Goal: Information Seeking & Learning: Learn about a topic

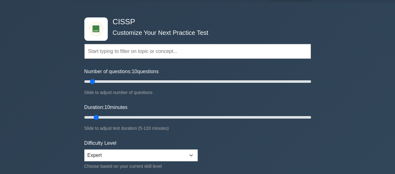
scroll to position [31, 0]
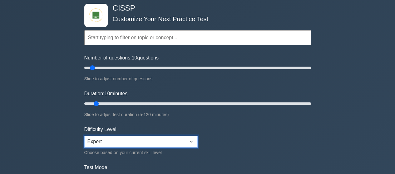
click at [153, 138] on select "Beginner Intermediate Expert" at bounding box center [140, 142] width 113 height 12
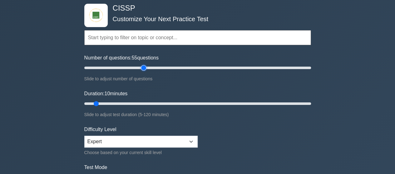
click at [142, 65] on input "Number of questions: 55 questions" at bounding box center [197, 67] width 227 height 7
drag, startPoint x: 146, startPoint y: 66, endPoint x: 152, endPoint y: 66, distance: 5.6
click at [152, 66] on input "Number of questions: 60 questions" at bounding box center [197, 67] width 227 height 7
drag, startPoint x: 145, startPoint y: 67, endPoint x: 192, endPoint y: 71, distance: 47.3
type input "100"
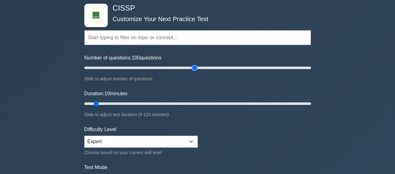
click at [192, 71] on input "Number of questions: 100 questions" at bounding box center [197, 67] width 227 height 7
drag, startPoint x: 94, startPoint y: 104, endPoint x: 399, endPoint y: 98, distance: 305.7
type input "120"
click at [311, 100] on input "Duration: 120 minutes" at bounding box center [197, 103] width 227 height 7
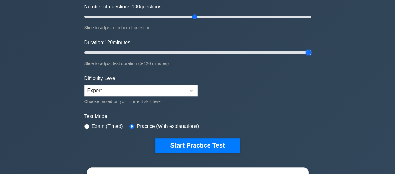
scroll to position [94, 0]
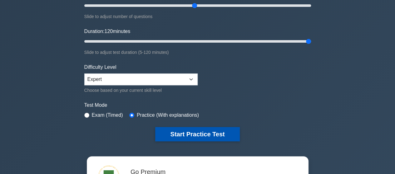
click at [189, 134] on button "Start Practice Test" at bounding box center [197, 134] width 84 height 14
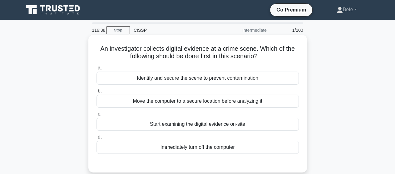
click at [168, 81] on div "Identify and secure the scene to prevent contamination" at bounding box center [197, 78] width 202 height 13
click at [96, 70] on input "a. Identify and secure the scene to prevent contamination" at bounding box center [96, 68] width 0 height 4
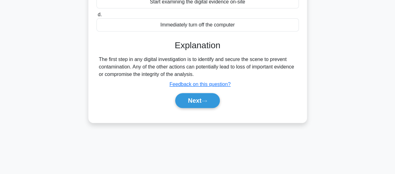
scroll to position [125, 0]
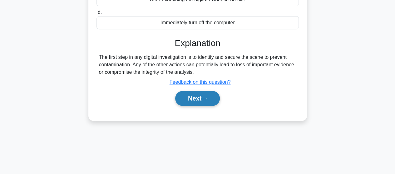
click at [195, 100] on button "Next" at bounding box center [197, 98] width 45 height 15
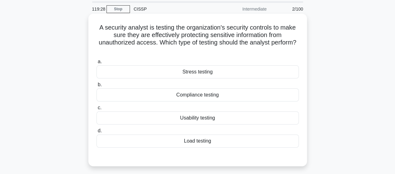
scroll to position [31, 0]
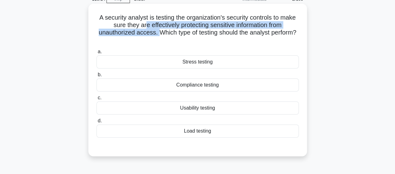
drag, startPoint x: 144, startPoint y: 24, endPoint x: 156, endPoint y: 33, distance: 15.1
click at [156, 33] on h5 "A security analyst is testing the organization's security controls to make sure…" at bounding box center [198, 29] width 204 height 31
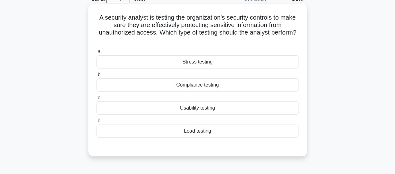
click at [195, 84] on div "Compliance testing" at bounding box center [197, 85] width 202 height 13
click at [96, 77] on input "b. Compliance testing" at bounding box center [96, 75] width 0 height 4
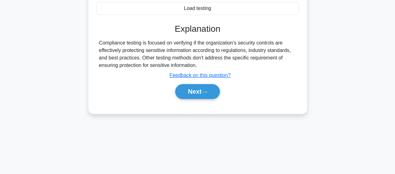
scroll to position [156, 0]
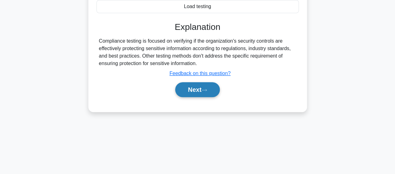
click at [200, 91] on button "Next" at bounding box center [197, 89] width 45 height 15
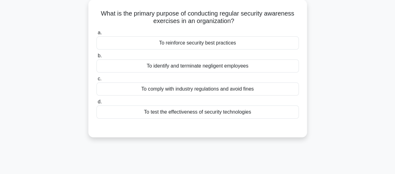
scroll to position [31, 0]
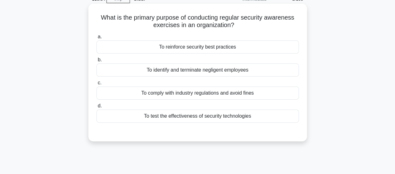
click at [197, 48] on div "To reinforce security best practices" at bounding box center [197, 47] width 202 height 13
click at [96, 39] on input "a. To reinforce security best practices" at bounding box center [96, 37] width 0 height 4
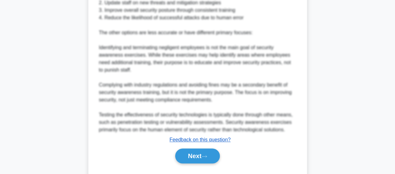
scroll to position [250, 0]
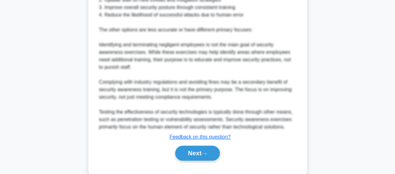
click at [211, 145] on div "Next" at bounding box center [197, 154] width 202 height 20
click at [209, 151] on button "Next" at bounding box center [197, 153] width 45 height 15
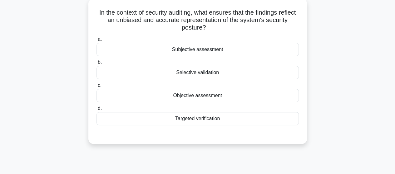
scroll to position [7, 0]
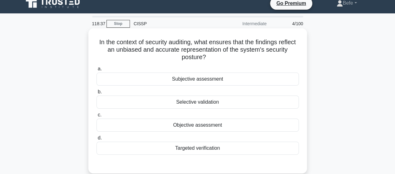
click at [204, 126] on div "Objective assessment" at bounding box center [197, 125] width 202 height 13
click at [96, 117] on input "c. Objective assessment" at bounding box center [96, 115] width 0 height 4
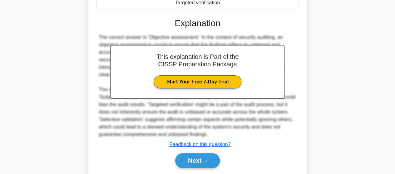
scroll to position [163, 0]
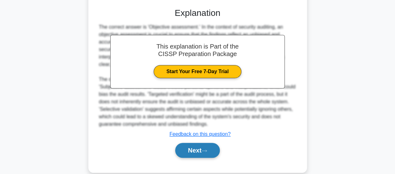
click at [186, 155] on button "Next" at bounding box center [197, 150] width 45 height 15
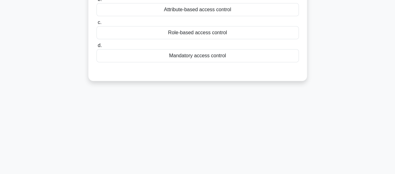
scroll to position [38, 0]
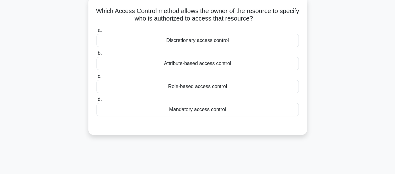
click at [197, 42] on div "Discretionary access control" at bounding box center [197, 40] width 202 height 13
click at [96, 32] on input "a. Discretionary access control" at bounding box center [96, 30] width 0 height 4
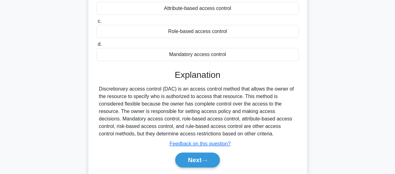
scroll to position [163, 0]
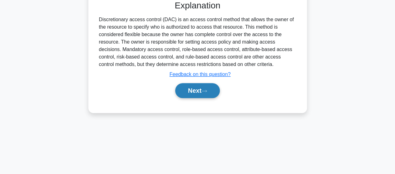
click at [201, 87] on button "Next" at bounding box center [197, 90] width 45 height 15
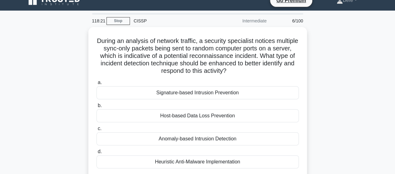
scroll to position [7, 0]
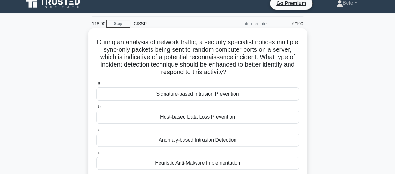
click at [149, 140] on div "Anomaly-based Intrusion Detection" at bounding box center [197, 140] width 202 height 13
click at [96, 132] on input "c. Anomaly-based Intrusion Detection" at bounding box center [96, 130] width 0 height 4
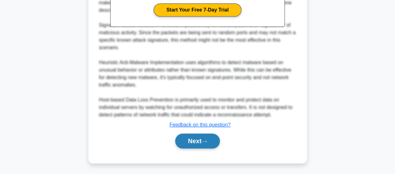
click at [204, 141] on icon at bounding box center [204, 141] width 6 height 3
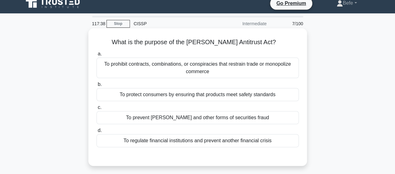
click at [228, 70] on div "To prohibit contracts, combinations, or conspiracies that restrain trade or mon…" at bounding box center [197, 68] width 202 height 21
click at [96, 56] on input "a. To prohibit contracts, combinations, or conspiracies that restrain trade or …" at bounding box center [96, 54] width 0 height 4
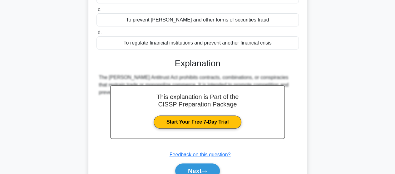
scroll to position [163, 0]
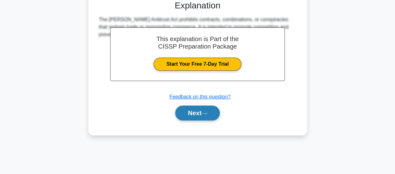
click at [192, 113] on button "Next" at bounding box center [197, 113] width 45 height 15
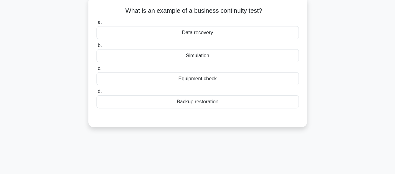
scroll to position [7, 0]
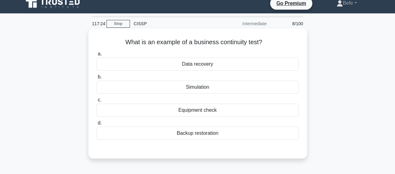
click at [180, 90] on div "Simulation" at bounding box center [197, 87] width 202 height 13
click at [96, 79] on input "b. Simulation" at bounding box center [96, 77] width 0 height 4
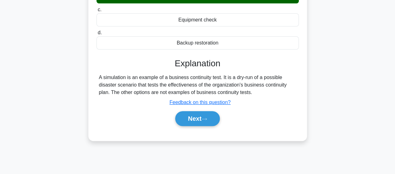
scroll to position [131, 0]
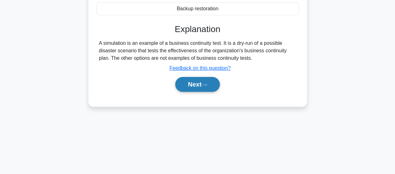
click at [205, 85] on icon at bounding box center [204, 84] width 6 height 3
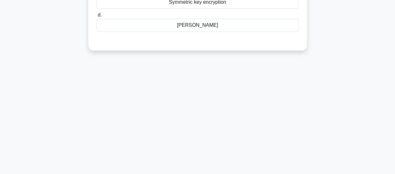
scroll to position [38, 0]
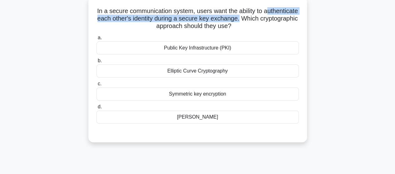
drag, startPoint x: 99, startPoint y: 19, endPoint x: 278, endPoint y: 18, distance: 178.2
click at [278, 18] on h5 "In a secure communication system, users want the ability to authenticate each o…" at bounding box center [198, 18] width 204 height 23
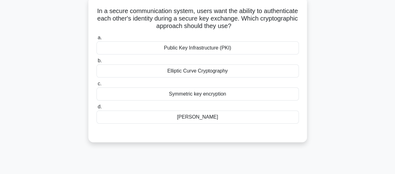
click at [198, 115] on div "[PERSON_NAME]" at bounding box center [197, 117] width 202 height 13
click at [96, 109] on input "[PERSON_NAME]" at bounding box center [96, 107] width 0 height 4
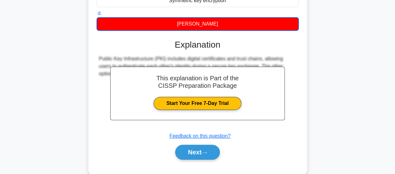
scroll to position [163, 0]
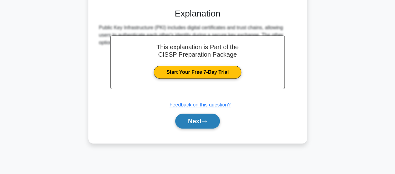
click at [194, 120] on button "Next" at bounding box center [197, 121] width 45 height 15
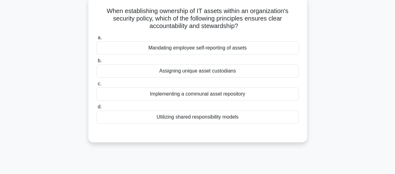
scroll to position [7, 0]
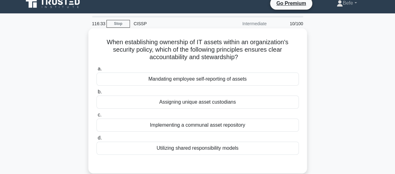
click at [194, 104] on div "Assigning unique asset custodians" at bounding box center [197, 102] width 202 height 13
click at [96, 94] on input "b. Assigning unique asset custodians" at bounding box center [96, 92] width 0 height 4
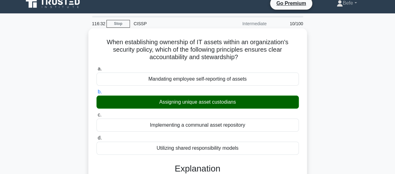
scroll to position [131, 0]
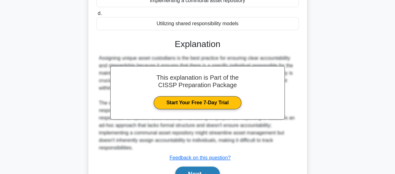
click at [214, 170] on button "Next" at bounding box center [197, 174] width 45 height 15
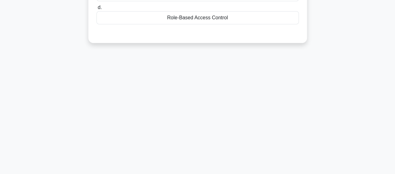
scroll to position [7, 0]
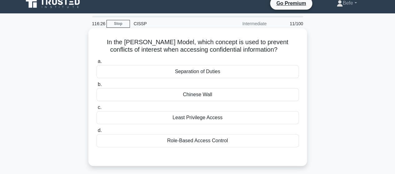
click at [203, 96] on div "Chinese Wall" at bounding box center [197, 94] width 202 height 13
click at [96, 87] on input "b. Chinese Wall" at bounding box center [96, 85] width 0 height 4
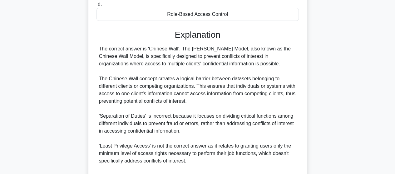
scroll to position [209, 0]
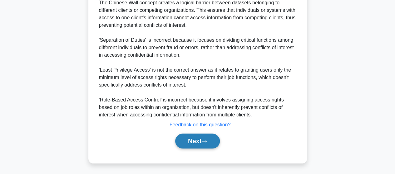
click at [196, 142] on button "Next" at bounding box center [197, 141] width 45 height 15
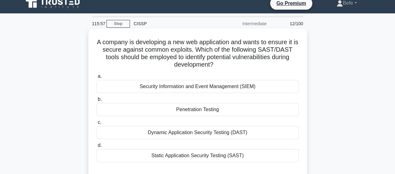
scroll to position [38, 0]
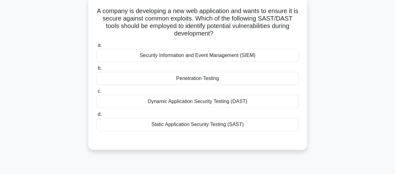
click at [224, 124] on div "Static Application Security Testing (SAST)" at bounding box center [197, 124] width 202 height 13
click at [96, 117] on input "d. Static Application Security Testing (SAST)" at bounding box center [96, 115] width 0 height 4
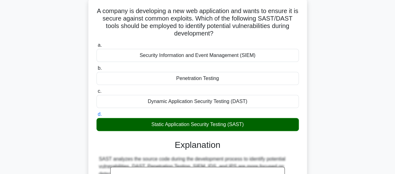
scroll to position [163, 0]
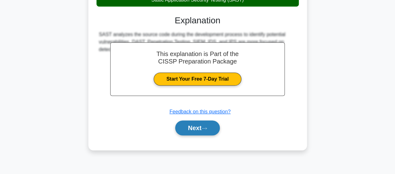
click at [209, 130] on button "Next" at bounding box center [197, 128] width 45 height 15
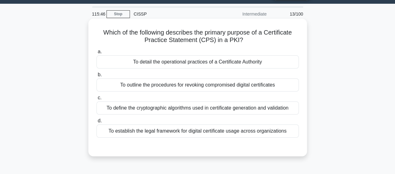
scroll to position [7, 0]
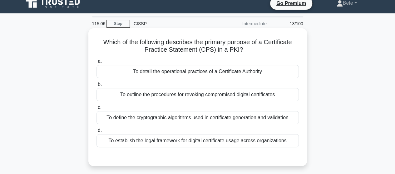
click at [184, 121] on div "To define the cryptographic algorithms used in certificate generation and valid…" at bounding box center [197, 117] width 202 height 13
click at [96, 110] on input "c. To define the cryptographic algorithms used in certificate generation and va…" at bounding box center [96, 108] width 0 height 4
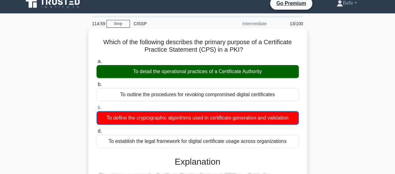
click at [96, 130] on input "d. To establish the legal framework for digital certificate usage across organi…" at bounding box center [96, 132] width 0 height 4
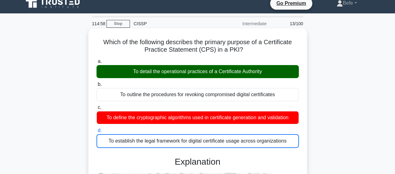
click at [96, 60] on input "a. To detail the operational practices of a Certificate Authority" at bounding box center [96, 62] width 0 height 4
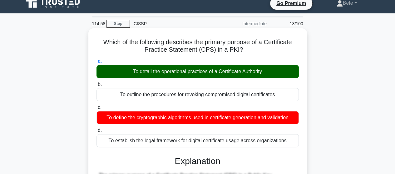
click at [96, 83] on input "b. To outline the procedures for revoking compromised digital certificates" at bounding box center [96, 85] width 0 height 4
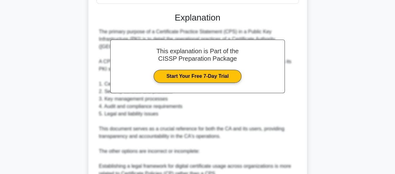
scroll to position [169, 0]
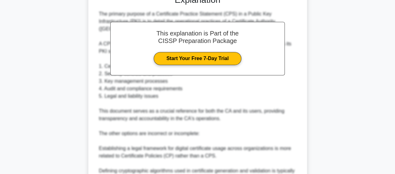
click at [225, 152] on div "The primary purpose of a Certificate Practice Statement (CPS) in a Public Key I…" at bounding box center [197, 111] width 197 height 202
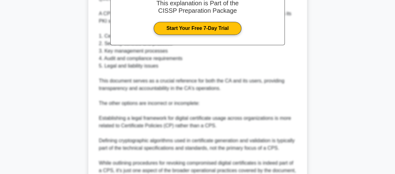
scroll to position [263, 0]
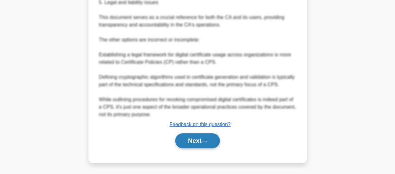
click at [193, 138] on button "Next" at bounding box center [197, 141] width 45 height 15
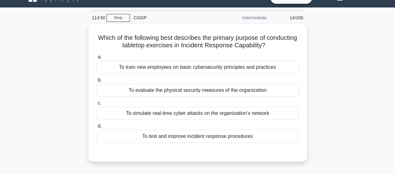
scroll to position [13, 0]
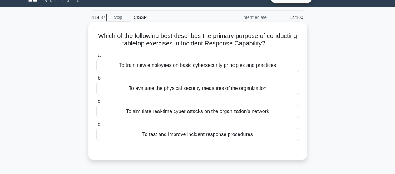
click at [161, 109] on div "To simulate real-time cyber attacks on the organization's network" at bounding box center [197, 111] width 202 height 13
click at [96, 104] on input "c. To simulate real-time cyber attacks on the organization's network" at bounding box center [96, 102] width 0 height 4
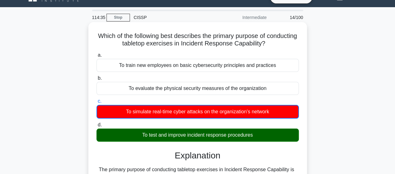
click at [96, 123] on input "d. To test and improve incident response procedures" at bounding box center [96, 125] width 0 height 4
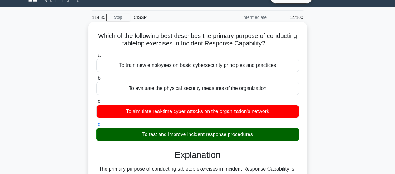
click at [96, 53] on input "a. To train new employees on basic cybersecurity principles and practices" at bounding box center [96, 55] width 0 height 4
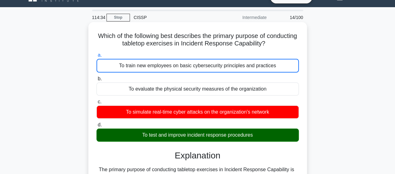
click at [96, 77] on input "b. To evaluate the physical security measures of the organization" at bounding box center [96, 79] width 0 height 4
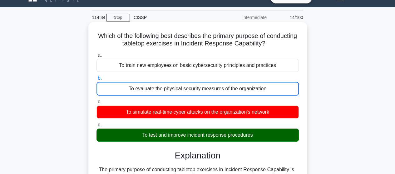
click at [96, 100] on input "c. To simulate real-time cyber attacks on the organization's network" at bounding box center [96, 102] width 0 height 4
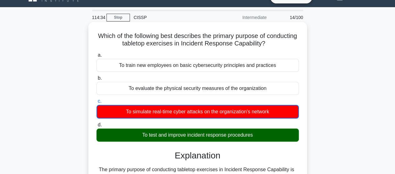
click at [96, 123] on input "d. To test and improve incident response procedures" at bounding box center [96, 125] width 0 height 4
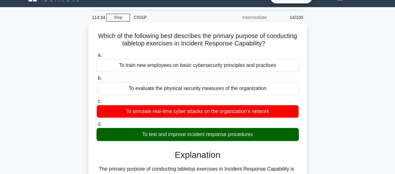
click at [96, 53] on input "a. To train new employees on basic cybersecurity principles and practices" at bounding box center [96, 55] width 0 height 4
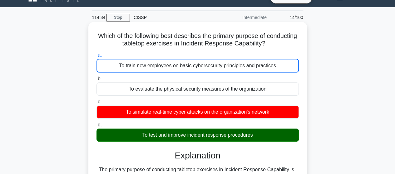
click at [96, 77] on input "b. To evaluate the physical security measures of the organization" at bounding box center [96, 79] width 0 height 4
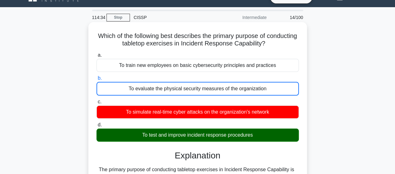
click at [96, 100] on input "c. To simulate real-time cyber attacks on the organization's network" at bounding box center [96, 102] width 0 height 4
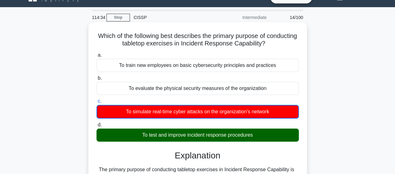
click at [96, 123] on input "d. To test and improve incident response procedures" at bounding box center [96, 125] width 0 height 4
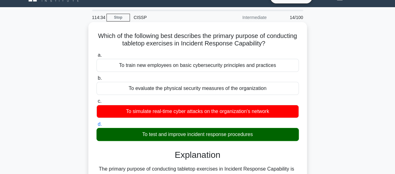
click at [96, 53] on input "a. To train new employees on basic cybersecurity principles and practices" at bounding box center [96, 55] width 0 height 4
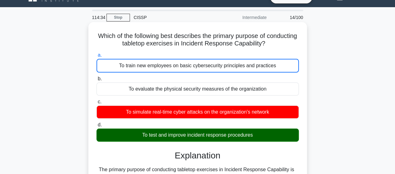
click at [96, 77] on input "b. To evaluate the physical security measures of the organization" at bounding box center [96, 79] width 0 height 4
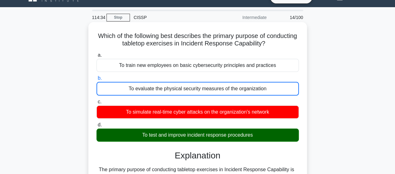
click at [96, 100] on input "c. To simulate real-time cyber attacks on the organization's network" at bounding box center [96, 102] width 0 height 4
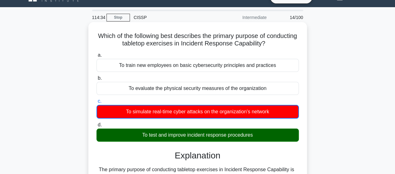
click at [96, 123] on input "d. To test and improve incident response procedures" at bounding box center [96, 125] width 0 height 4
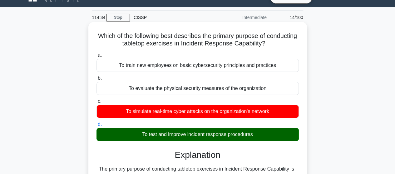
click at [96, 53] on input "a. To train new employees on basic cybersecurity principles and practices" at bounding box center [96, 55] width 0 height 4
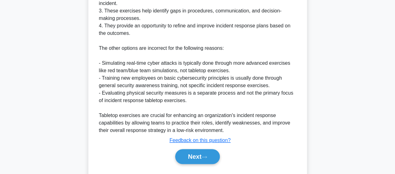
scroll to position [225, 0]
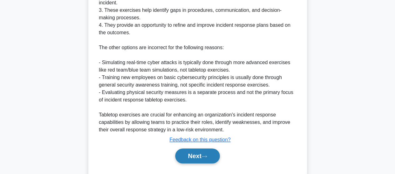
click at [214, 155] on button "Next" at bounding box center [197, 156] width 45 height 15
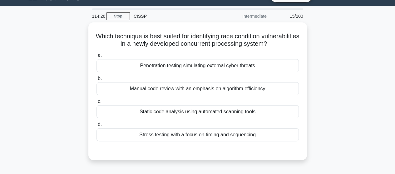
scroll to position [13, 0]
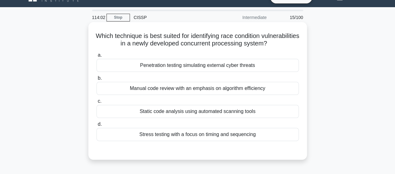
click at [211, 138] on div "Stress testing with a focus on timing and sequencing" at bounding box center [197, 134] width 202 height 13
click at [96, 127] on input "d. Stress testing with a focus on timing and sequencing" at bounding box center [96, 125] width 0 height 4
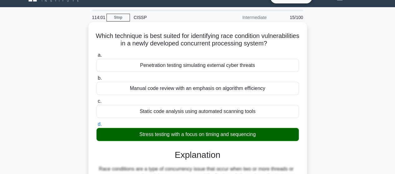
click at [96, 53] on input "a. Penetration testing simulating external cyber threats" at bounding box center [96, 55] width 0 height 4
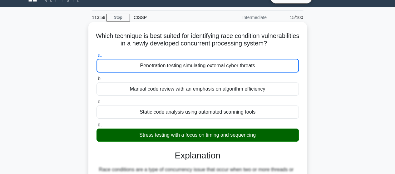
click at [233, 151] on h3 "Explanation" at bounding box center [197, 156] width 195 height 11
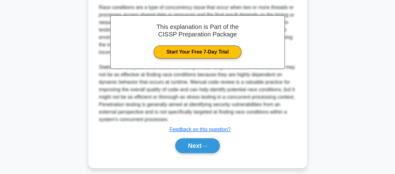
scroll to position [180, 0]
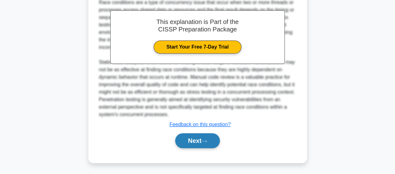
click at [207, 142] on icon at bounding box center [204, 141] width 6 height 3
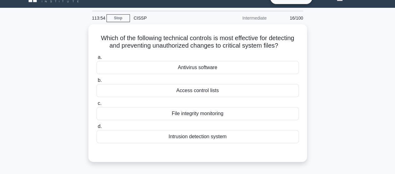
scroll to position [13, 0]
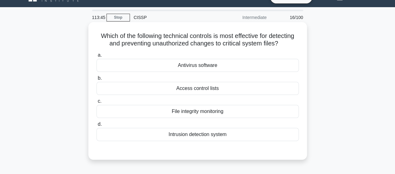
click at [213, 109] on div "File integrity monitoring" at bounding box center [197, 111] width 202 height 13
click at [96, 104] on input "c. File integrity monitoring" at bounding box center [96, 102] width 0 height 4
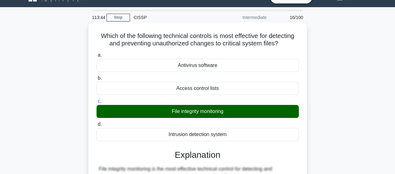
click at [96, 123] on input "d. Intrusion detection system" at bounding box center [96, 125] width 0 height 4
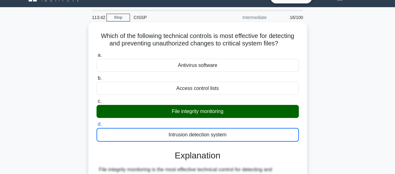
click at [231, 123] on label "d. Intrusion detection system" at bounding box center [197, 131] width 202 height 21
click at [96, 123] on input "d. Intrusion detection system" at bounding box center [96, 125] width 0 height 4
click at [96, 53] on input "a. Antivirus software" at bounding box center [96, 55] width 0 height 4
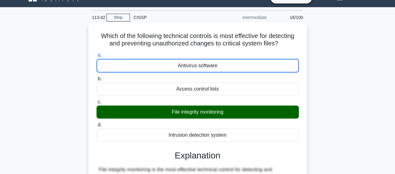
click at [96, 77] on input "b. Access control lists" at bounding box center [96, 79] width 0 height 4
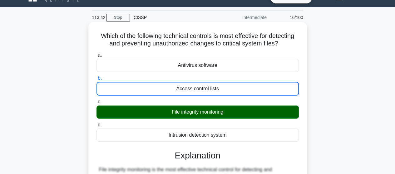
click at [96, 100] on input "c. File integrity monitoring" at bounding box center [96, 102] width 0 height 4
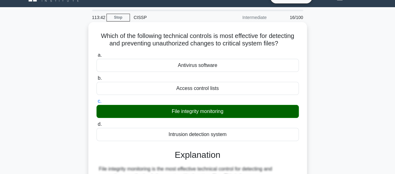
click at [96, 123] on input "d. Intrusion detection system" at bounding box center [96, 125] width 0 height 4
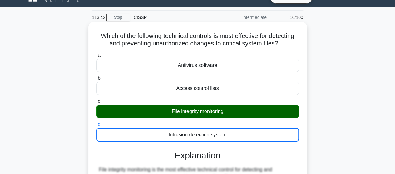
click at [96, 53] on input "a. Antivirus software" at bounding box center [96, 55] width 0 height 4
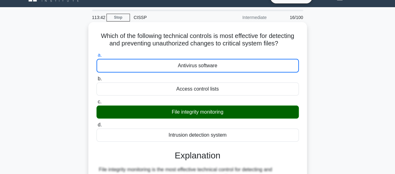
click at [96, 77] on input "b. Access control lists" at bounding box center [96, 79] width 0 height 4
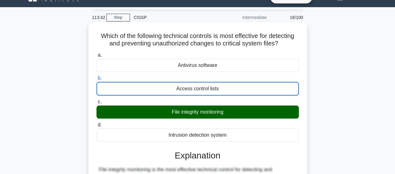
click at [96, 100] on input "c. File integrity monitoring" at bounding box center [96, 102] width 0 height 4
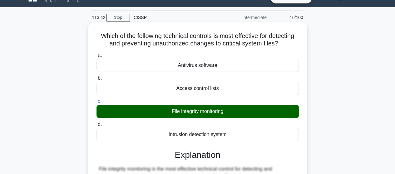
click at [96, 123] on input "d. Intrusion detection system" at bounding box center [96, 125] width 0 height 4
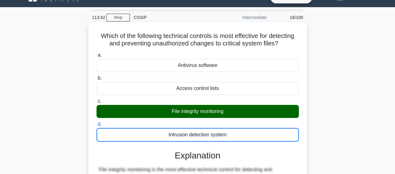
click at [96, 53] on input "a. Antivirus software" at bounding box center [96, 55] width 0 height 4
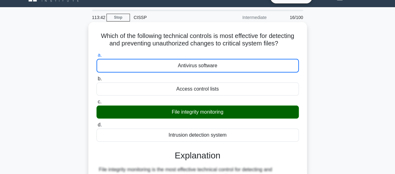
click at [96, 77] on input "b. Access control lists" at bounding box center [96, 79] width 0 height 4
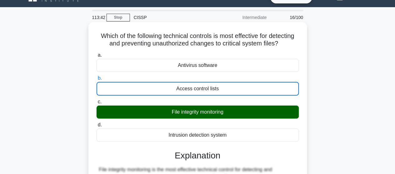
click at [96, 100] on input "c. File integrity monitoring" at bounding box center [96, 102] width 0 height 4
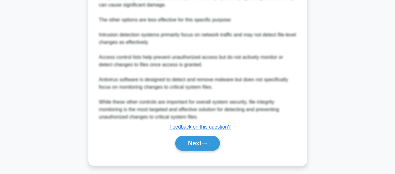
scroll to position [262, 0]
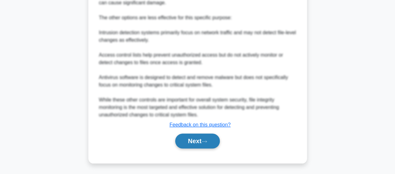
click at [179, 144] on button "Next" at bounding box center [197, 141] width 45 height 15
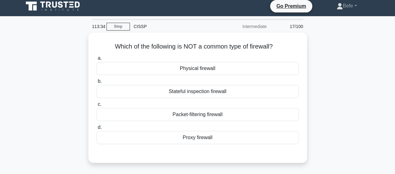
scroll to position [0, 0]
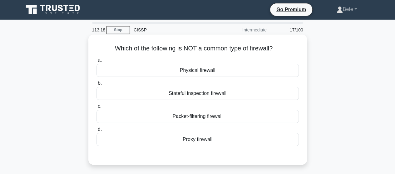
click at [210, 69] on div "Physical firewall" at bounding box center [197, 70] width 202 height 13
click at [96, 62] on input "a. Physical firewall" at bounding box center [96, 60] width 0 height 4
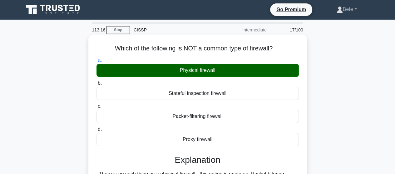
click at [238, 156] on h3 "Explanation" at bounding box center [197, 160] width 195 height 11
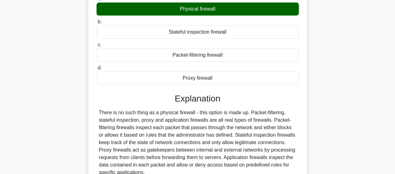
scroll to position [100, 0]
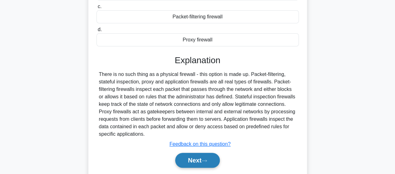
click at [205, 155] on button "Next" at bounding box center [197, 160] width 45 height 15
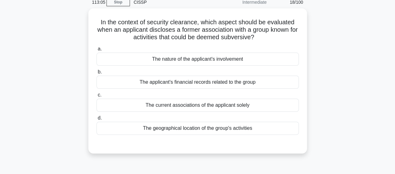
scroll to position [25, 0]
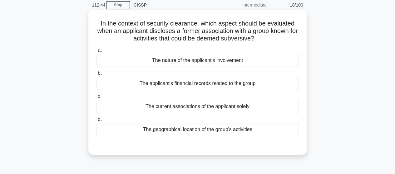
click at [225, 65] on div "The nature of the applicant's involvement" at bounding box center [197, 60] width 202 height 13
click at [96, 52] on input "a. The nature of the applicant's involvement" at bounding box center [96, 50] width 0 height 4
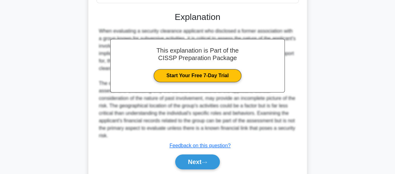
scroll to position [179, 0]
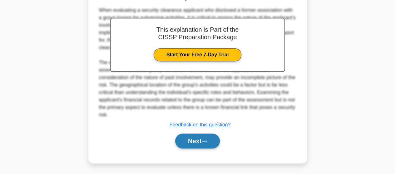
click at [199, 136] on button "Next" at bounding box center [197, 141] width 45 height 15
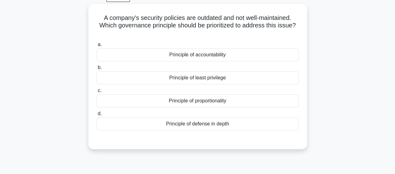
scroll to position [25, 0]
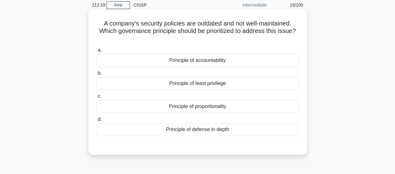
click at [216, 110] on div "Principle of proportionality" at bounding box center [197, 106] width 202 height 13
click at [96, 99] on input "c. Principle of proportionality" at bounding box center [96, 97] width 0 height 4
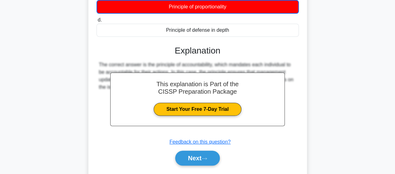
scroll to position [163, 0]
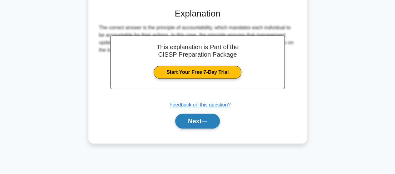
click at [192, 116] on button "Next" at bounding box center [197, 121] width 45 height 15
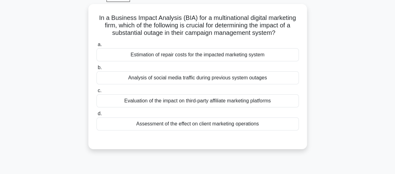
scroll to position [25, 0]
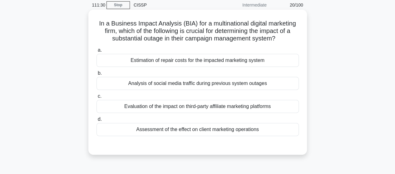
click at [177, 109] on div "Evaluation of the impact on third-party affiliate marketing platforms" at bounding box center [197, 106] width 202 height 13
click at [96, 99] on input "c. Evaluation of the impact on third-party affiliate marketing platforms" at bounding box center [96, 97] width 0 height 4
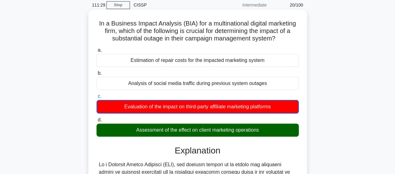
click at [201, 151] on h3 "Explanation" at bounding box center [197, 151] width 195 height 11
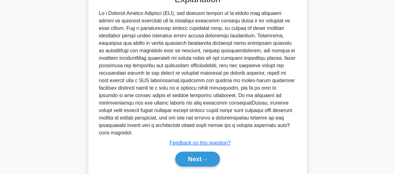
scroll to position [188, 0]
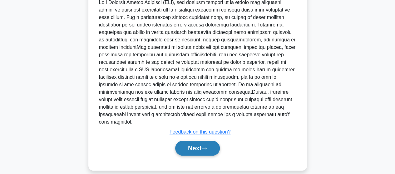
click at [205, 147] on icon at bounding box center [204, 148] width 6 height 3
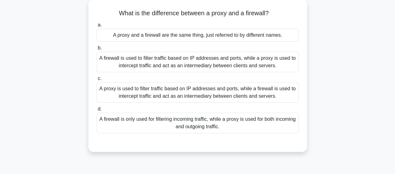
scroll to position [38, 0]
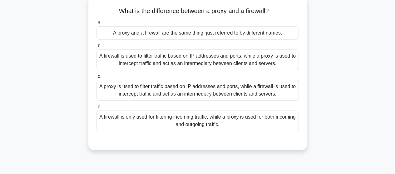
click at [200, 64] on div "A firewall is used to filter traffic based on IP addresses and ports, while a p…" at bounding box center [197, 60] width 202 height 21
click at [96, 48] on input "b. A firewall is used to filter traffic based on IP addresses and ports, while …" at bounding box center [96, 46] width 0 height 4
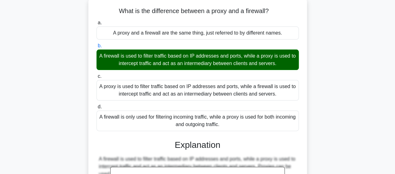
click at [197, 76] on label "c. A proxy is used to filter traffic based on IP addresses and ports, while a f…" at bounding box center [197, 87] width 202 height 28
click at [96, 76] on input "c. A proxy is used to filter traffic based on IP addresses and ports, while a f…" at bounding box center [96, 77] width 0 height 4
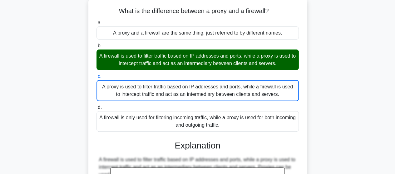
click at [96, 106] on input "d. A firewall is only used for filtering incoming traffic, while a proxy is use…" at bounding box center [96, 108] width 0 height 4
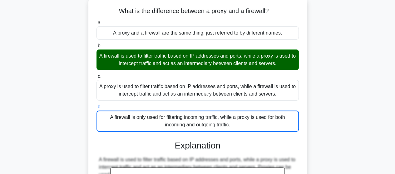
click at [96, 21] on input "a. A proxy and a firewall are the same thing, just referred to by different nam…" at bounding box center [96, 23] width 0 height 4
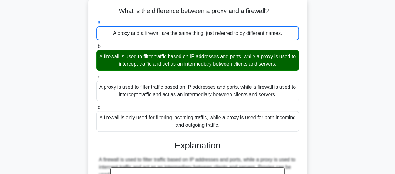
click at [96, 45] on input "b. A firewall is used to filter traffic based on IP addresses and ports, while …" at bounding box center [96, 47] width 0 height 4
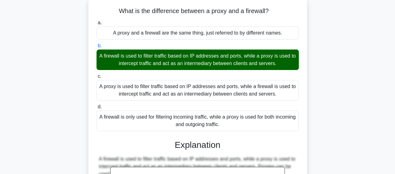
click at [96, 75] on input "c. A proxy is used to filter traffic based on IP addresses and ports, while a f…" at bounding box center [96, 77] width 0 height 4
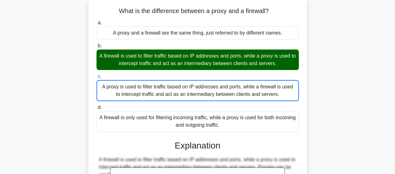
click at [233, 141] on h3 "Explanation" at bounding box center [197, 146] width 195 height 11
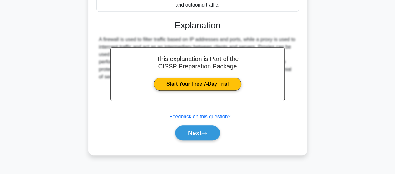
scroll to position [163, 0]
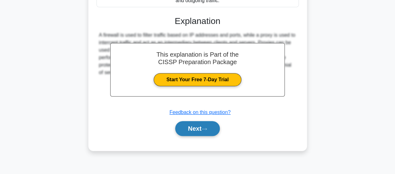
click at [201, 133] on button "Next" at bounding box center [197, 128] width 45 height 15
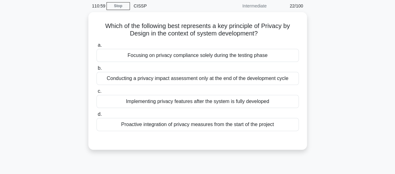
scroll to position [25, 0]
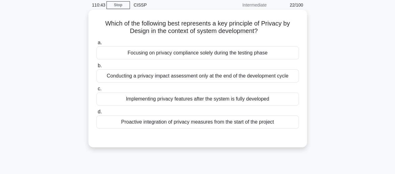
click at [210, 122] on div "Proactive integration of privacy measures from the start of the project" at bounding box center [197, 122] width 202 height 13
click at [96, 114] on input "d. Proactive integration of privacy measures from the start of the project" at bounding box center [96, 112] width 0 height 4
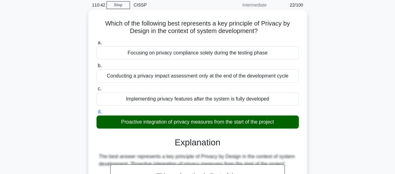
click at [241, 146] on h3 "Explanation" at bounding box center [197, 143] width 195 height 11
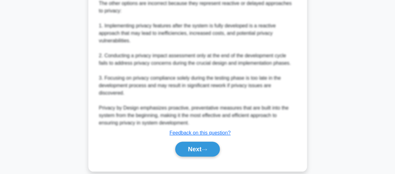
scroll to position [247, 0]
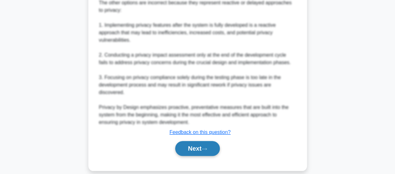
click at [204, 148] on icon at bounding box center [204, 149] width 6 height 3
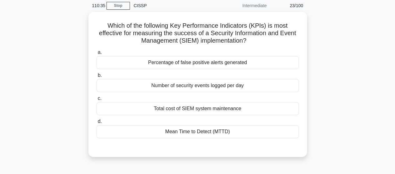
scroll to position [25, 0]
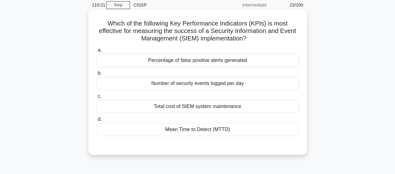
click at [211, 132] on div "Mean Time to Detect (MTTD)" at bounding box center [197, 129] width 202 height 13
click at [96, 122] on input "d. Mean Time to Detect (MTTD)" at bounding box center [96, 120] width 0 height 4
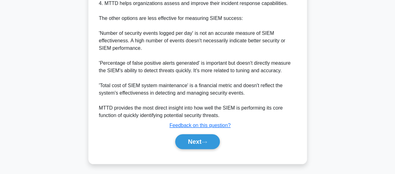
scroll to position [239, 0]
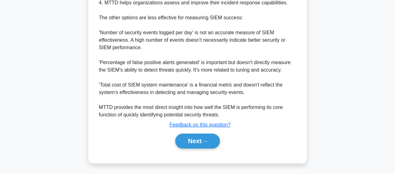
click at [205, 144] on button "Next" at bounding box center [197, 141] width 45 height 15
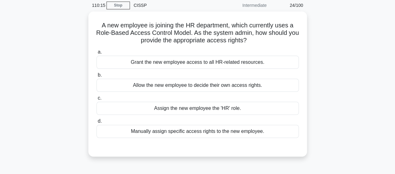
scroll to position [25, 0]
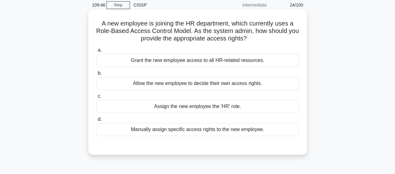
click at [218, 108] on div "Assign the new employee the 'HR' role." at bounding box center [197, 106] width 202 height 13
click at [96, 99] on input "c. Assign the new employee the 'HR' role." at bounding box center [96, 97] width 0 height 4
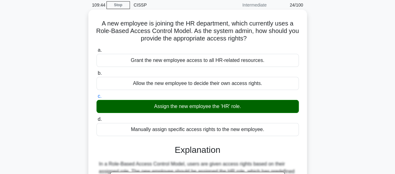
click at [216, 116] on label "d. Manually assign specific access rights to the new employee." at bounding box center [197, 126] width 202 height 21
click at [96, 118] on input "d. Manually assign specific access rights to the new employee." at bounding box center [96, 120] width 0 height 4
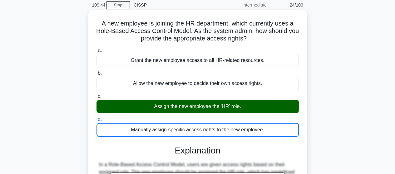
click at [96, 48] on input "[PERSON_NAME] the new employee access to all HR-related resources." at bounding box center [96, 50] width 0 height 4
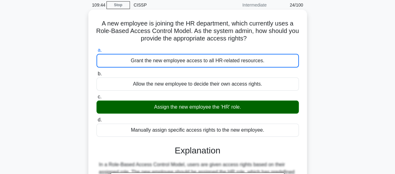
click at [96, 72] on input "b. Allow the new employee to decide their own access rights." at bounding box center [96, 74] width 0 height 4
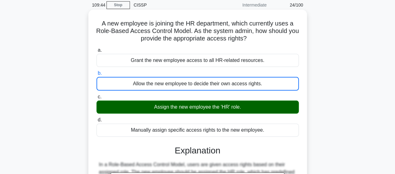
click at [96, 95] on input "c. Assign the new employee the 'HR' role." at bounding box center [96, 97] width 0 height 4
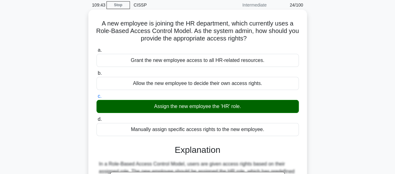
click at [96, 118] on input "d. Manually assign specific access rights to the new employee." at bounding box center [96, 120] width 0 height 4
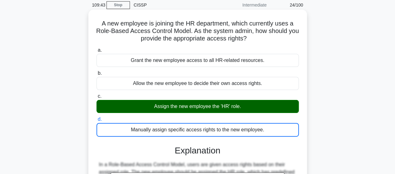
click at [96, 48] on input "[PERSON_NAME] the new employee access to all HR-related resources." at bounding box center [96, 50] width 0 height 4
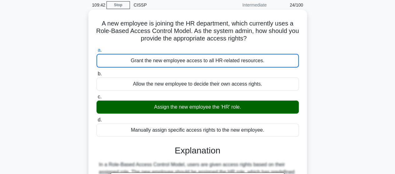
click at [226, 119] on label "d. Manually assign specific access rights to the new employee." at bounding box center [197, 126] width 202 height 21
click at [96, 119] on input "d. Manually assign specific access rights to the new employee." at bounding box center [96, 120] width 0 height 4
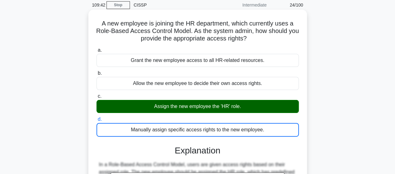
click at [96, 48] on input "[PERSON_NAME] the new employee access to all HR-related resources." at bounding box center [96, 50] width 0 height 4
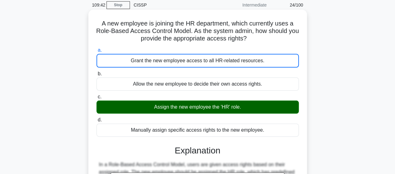
click at [96, 72] on input "b. Allow the new employee to decide their own access rights." at bounding box center [96, 74] width 0 height 4
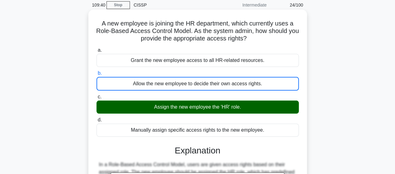
click at [273, 148] on h3 "Explanation" at bounding box center [197, 151] width 195 height 11
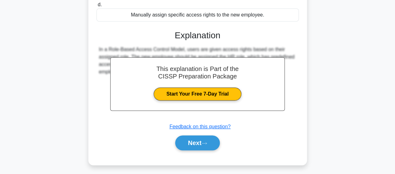
scroll to position [163, 0]
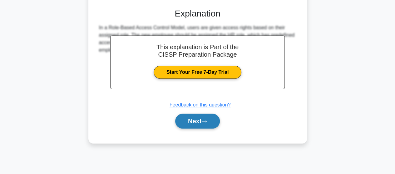
click at [196, 128] on button "Next" at bounding box center [197, 121] width 45 height 15
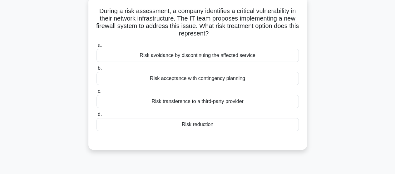
scroll to position [38, 0]
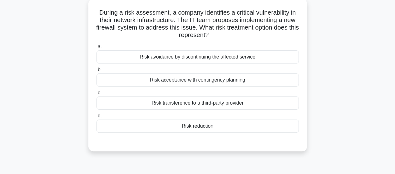
click at [196, 128] on div "Risk reduction" at bounding box center [197, 126] width 202 height 13
click at [96, 118] on input "d. Risk reduction" at bounding box center [96, 116] width 0 height 4
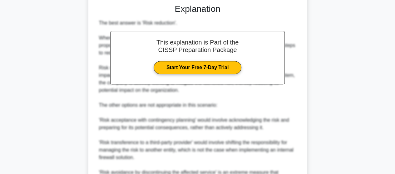
scroll to position [238, 0]
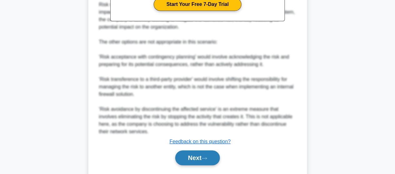
click at [204, 157] on icon at bounding box center [204, 158] width 6 height 3
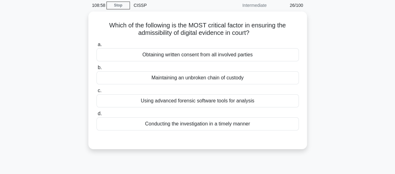
scroll to position [25, 0]
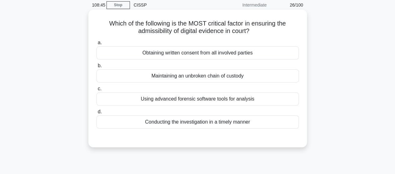
click at [235, 79] on div "Maintaining an unbroken chain of custody" at bounding box center [197, 76] width 202 height 13
click at [96, 68] on input "b. Maintaining an unbroken chain of custody" at bounding box center [96, 66] width 0 height 4
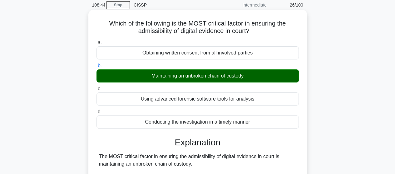
click at [229, 86] on label "c. Using advanced forensic software tools for analysis" at bounding box center [197, 95] width 202 height 21
click at [96, 87] on input "c. Using advanced forensic software tools for analysis" at bounding box center [96, 89] width 0 height 4
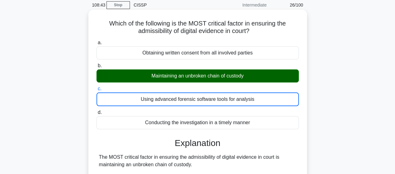
click at [96, 111] on input "d. Conducting the investigation in a timely manner" at bounding box center [96, 113] width 0 height 4
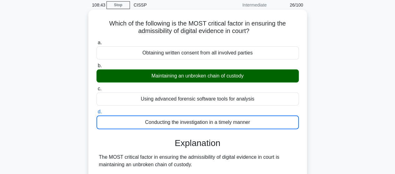
click at [96, 41] on input "a. Obtaining written consent from all involved parties" at bounding box center [96, 43] width 0 height 4
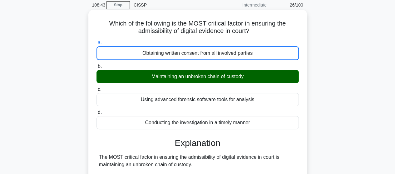
click at [96, 65] on input "b. Maintaining an unbroken chain of custody" at bounding box center [96, 67] width 0 height 4
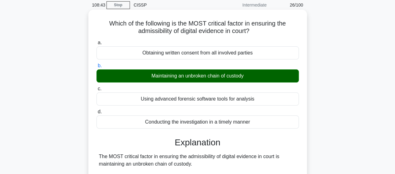
click at [96, 87] on input "c. Using advanced forensic software tools for analysis" at bounding box center [96, 89] width 0 height 4
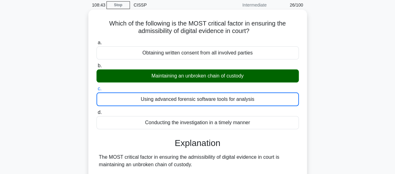
click at [96, 111] on input "d. Conducting the investigation in a timely manner" at bounding box center [96, 113] width 0 height 4
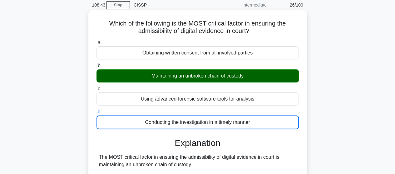
click at [96, 41] on input "a. Obtaining written consent from all involved parties" at bounding box center [96, 43] width 0 height 4
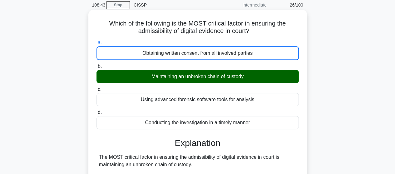
click at [96, 65] on input "b. Maintaining an unbroken chain of custody" at bounding box center [96, 67] width 0 height 4
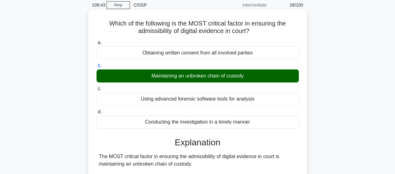
click at [96, 87] on input "c. Using advanced forensic software tools for analysis" at bounding box center [96, 89] width 0 height 4
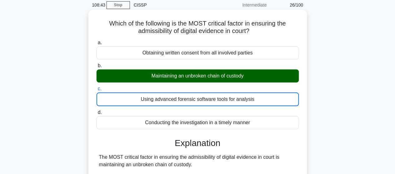
click at [96, 111] on input "d. Conducting the investigation in a timely manner" at bounding box center [96, 113] width 0 height 4
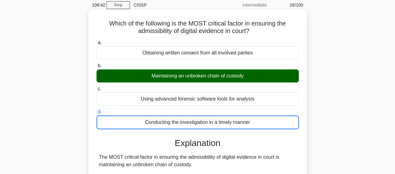
click at [96, 41] on input "a. Obtaining written consent from all involved parties" at bounding box center [96, 43] width 0 height 4
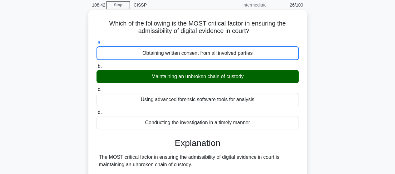
click at [96, 65] on input "b. Maintaining an unbroken chain of custody" at bounding box center [96, 67] width 0 height 4
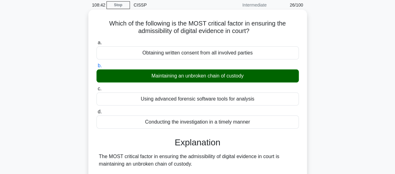
click at [96, 87] on input "c. Using advanced forensic software tools for analysis" at bounding box center [96, 89] width 0 height 4
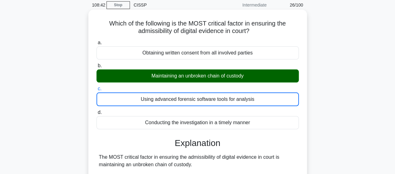
click at [96, 111] on input "d. Conducting the investigation in a timely manner" at bounding box center [96, 113] width 0 height 4
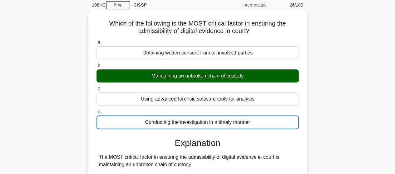
click at [96, 41] on input "a. Obtaining written consent from all involved parties" at bounding box center [96, 43] width 0 height 4
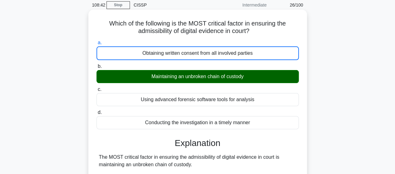
click at [96, 65] on input "b. Maintaining an unbroken chain of custody" at bounding box center [96, 67] width 0 height 4
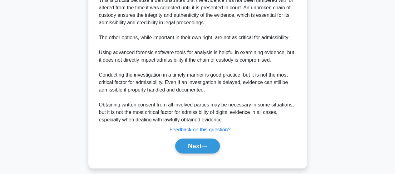
scroll to position [209, 0]
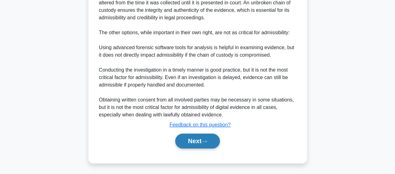
click at [190, 138] on button "Next" at bounding box center [197, 141] width 45 height 15
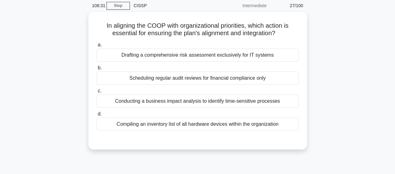
scroll to position [25, 0]
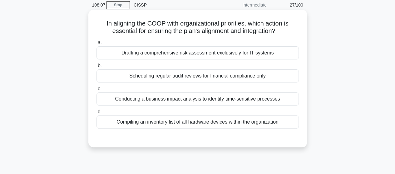
click at [194, 104] on div "Conducting a business impact analysis to identify time-sensitive processes" at bounding box center [197, 99] width 202 height 13
click at [96, 91] on input "c. Conducting a business impact analysis to identify time-sensitive processes" at bounding box center [96, 89] width 0 height 4
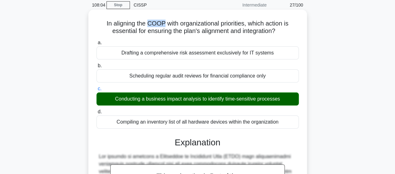
drag, startPoint x: 147, startPoint y: 22, endPoint x: 162, endPoint y: 23, distance: 15.3
click at [162, 23] on h5 "In aligning the COOP with organizational priorities, which action is essential …" at bounding box center [198, 28] width 204 height 16
click at [174, 21] on h5 "In aligning the COOP with organizational priorities, which action is essential …" at bounding box center [198, 28] width 204 height 16
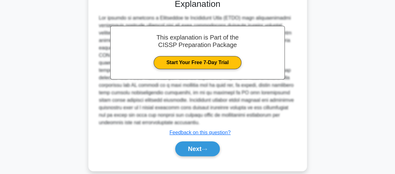
scroll to position [172, 0]
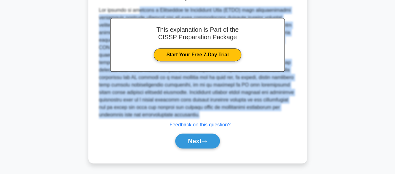
drag, startPoint x: 96, startPoint y: 8, endPoint x: 127, endPoint y: 112, distance: 108.0
click at [139, 122] on div "a. Drafting a comprehensive risk assessment exclusively for IT systems b. Sched…" at bounding box center [198, 23] width 204 height 265
copy div "The process of aligning a Continuity of Operations Plan (COOP) with organizatio…"
click at [195, 144] on button "Next" at bounding box center [197, 141] width 45 height 15
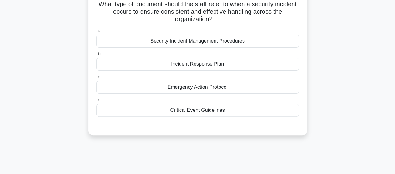
scroll to position [38, 0]
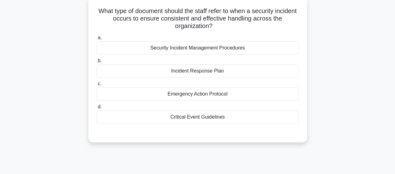
click at [182, 75] on div "Incident Response Plan" at bounding box center [197, 71] width 202 height 13
click at [96, 63] on input "b. Incident Response Plan" at bounding box center [96, 61] width 0 height 4
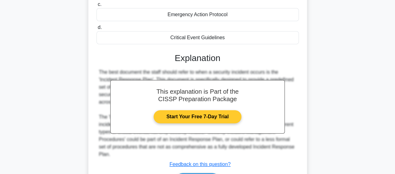
scroll to position [163, 0]
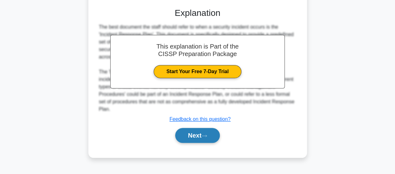
click at [206, 128] on button "Next" at bounding box center [197, 135] width 45 height 15
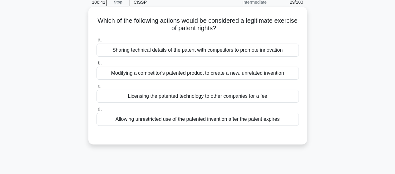
scroll to position [38, 0]
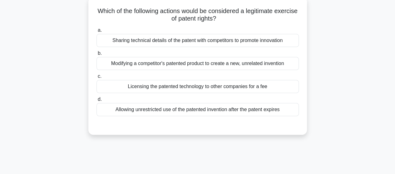
click at [181, 113] on div "Allowing unrestricted use of the patented invention after the patent expires" at bounding box center [197, 109] width 202 height 13
click at [96, 102] on input "d. Allowing unrestricted use of the patented invention after the patent expires" at bounding box center [96, 100] width 0 height 4
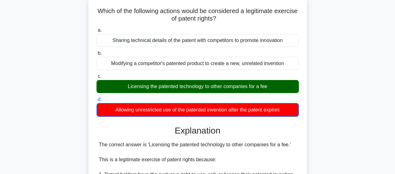
scroll to position [7, 0]
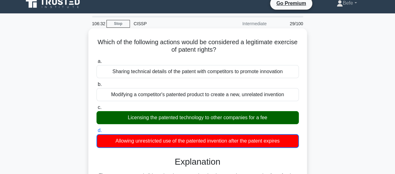
drag, startPoint x: 106, startPoint y: 42, endPoint x: 306, endPoint y: 142, distance: 223.4
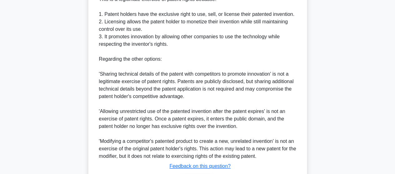
scroll to position [240, 0]
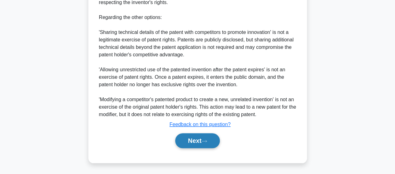
click at [182, 141] on button "Next" at bounding box center [197, 141] width 45 height 15
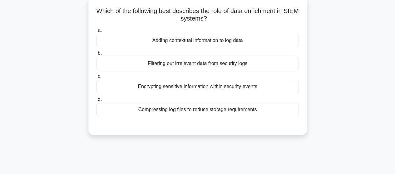
scroll to position [7, 0]
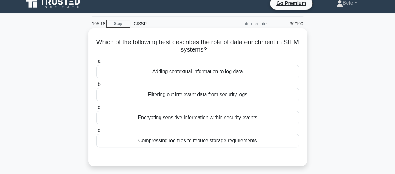
click at [203, 72] on div "Adding contextual information to log data" at bounding box center [197, 71] width 202 height 13
click at [96, 64] on input "a. Adding contextual information to log data" at bounding box center [96, 62] width 0 height 4
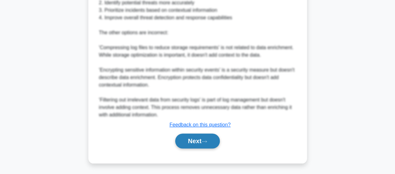
click at [186, 143] on button "Next" at bounding box center [197, 141] width 45 height 15
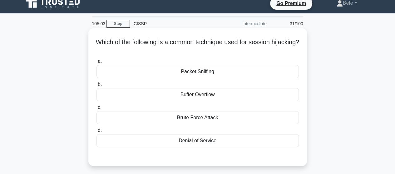
click at [212, 74] on div "Packet Sniffing" at bounding box center [197, 71] width 202 height 13
click at [96, 64] on input "a. Packet Sniffing" at bounding box center [96, 62] width 0 height 4
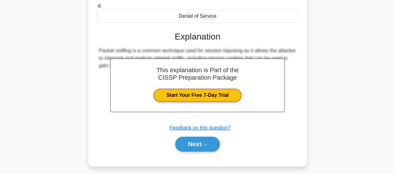
scroll to position [163, 0]
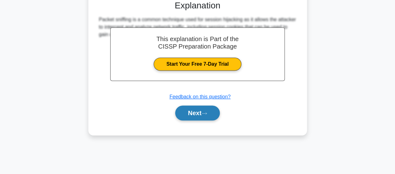
click at [203, 115] on button "Next" at bounding box center [197, 113] width 45 height 15
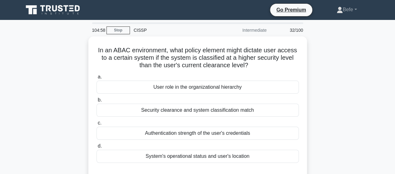
scroll to position [31, 0]
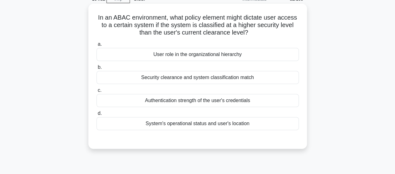
click at [159, 125] on div "System's operational status and user's location" at bounding box center [197, 123] width 202 height 13
click at [96, 116] on input "d. System's operational status and user's location" at bounding box center [96, 114] width 0 height 4
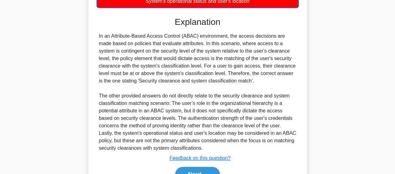
scroll to position [188, 0]
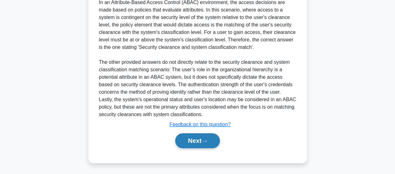
click at [199, 145] on button "Next" at bounding box center [197, 141] width 45 height 15
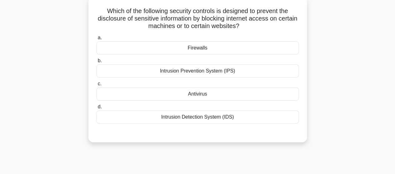
scroll to position [7, 0]
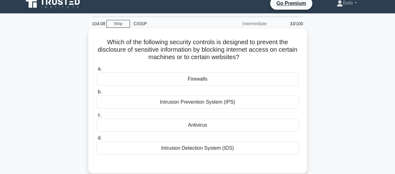
drag, startPoint x: 106, startPoint y: 49, endPoint x: 253, endPoint y: 55, distance: 147.5
click at [253, 55] on h5 "Which of the following security controls is designed to prevent the disclosure …" at bounding box center [198, 49] width 204 height 23
click at [178, 37] on div "Which of the following security controls is designed to prevent the disclosure …" at bounding box center [198, 101] width 214 height 140
click at [204, 104] on div "Intrusion Prevention System (IPS)" at bounding box center [197, 102] width 202 height 13
click at [96, 94] on input "b. Intrusion Prevention System (IPS)" at bounding box center [96, 92] width 0 height 4
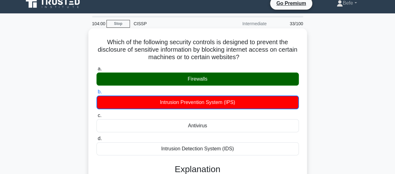
scroll to position [131, 0]
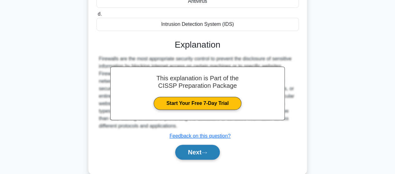
click at [194, 150] on button "Next" at bounding box center [197, 152] width 45 height 15
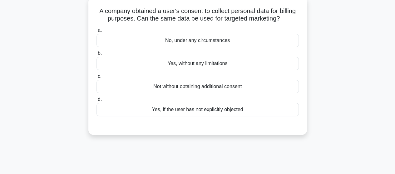
scroll to position [7, 0]
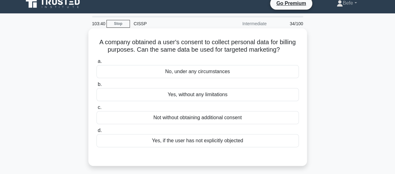
click at [193, 117] on div "Not without obtaining additional consent" at bounding box center [197, 117] width 202 height 13
click at [96, 110] on input "c. Not without obtaining additional consent" at bounding box center [96, 108] width 0 height 4
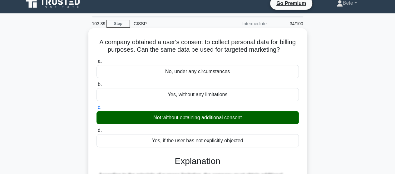
scroll to position [131, 0]
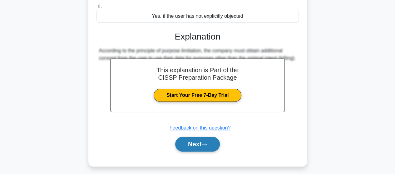
click at [209, 137] on button "Next" at bounding box center [197, 144] width 45 height 15
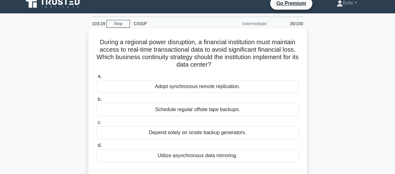
scroll to position [38, 0]
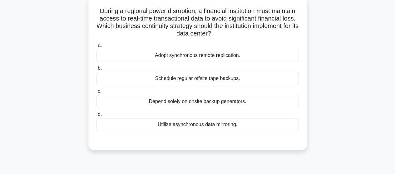
click at [222, 54] on div "Adopt synchronous remote replication." at bounding box center [197, 55] width 202 height 13
click at [96, 47] on input "a. Adopt synchronous remote replication." at bounding box center [96, 45] width 0 height 4
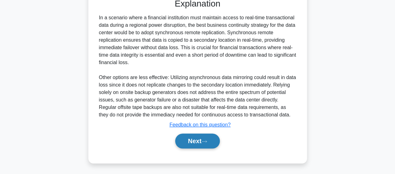
click at [196, 142] on button "Next" at bounding box center [197, 141] width 45 height 15
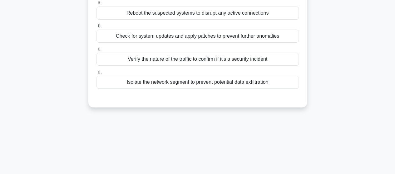
scroll to position [7, 0]
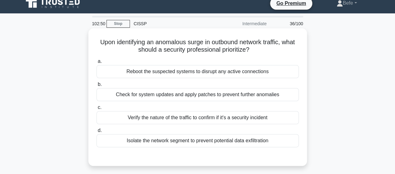
click at [200, 118] on div "Verify the nature of the traffic to confirm if it's a security incident" at bounding box center [197, 117] width 202 height 13
click at [96, 110] on input "c. Verify the nature of the traffic to confirm if it's a security incident" at bounding box center [96, 108] width 0 height 4
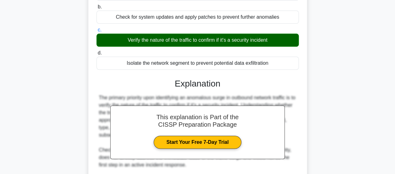
scroll to position [163, 0]
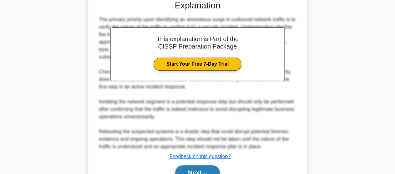
click at [192, 171] on button "Next" at bounding box center [197, 173] width 45 height 15
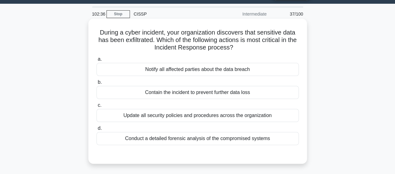
scroll to position [7, 0]
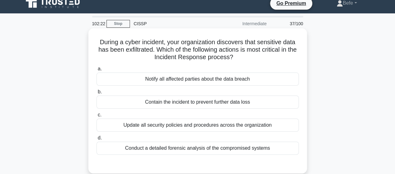
click at [241, 103] on div "Contain the incident to prevent further data loss" at bounding box center [197, 102] width 202 height 13
click at [96, 94] on input "b. Contain the incident to prevent further data loss" at bounding box center [96, 92] width 0 height 4
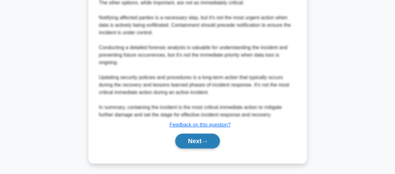
click at [195, 145] on button "Next" at bounding box center [197, 141] width 45 height 15
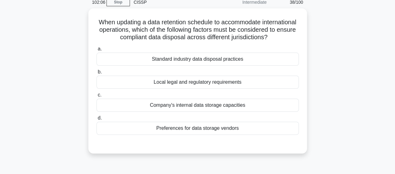
scroll to position [38, 0]
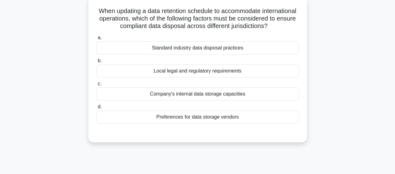
click at [256, 78] on div "Local legal and regulatory requirements" at bounding box center [197, 71] width 202 height 13
click at [96, 63] on input "b. Local legal and regulatory requirements" at bounding box center [96, 61] width 0 height 4
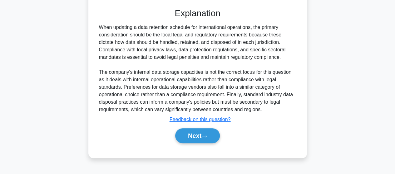
scroll to position [165, 0]
click at [213, 133] on div "Next" at bounding box center [197, 136] width 202 height 20
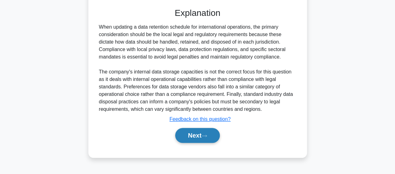
click at [207, 138] on icon at bounding box center [204, 136] width 6 height 3
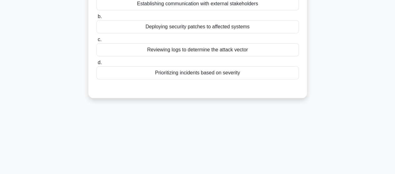
scroll to position [7, 0]
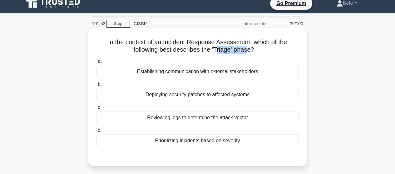
drag, startPoint x: 216, startPoint y: 50, endPoint x: 247, endPoint y: 50, distance: 30.6
click at [247, 50] on h5 "In the context of an Incident Response Assessment, which of the following best …" at bounding box center [198, 46] width 204 height 16
click at [209, 50] on h5 "In the context of an Incident Response Assessment, which of the following best …" at bounding box center [198, 46] width 204 height 16
click at [207, 119] on div "Reviewing logs to determine the attack vector" at bounding box center [197, 117] width 202 height 13
click at [96, 110] on input "c. Reviewing logs to determine the attack vector" at bounding box center [96, 108] width 0 height 4
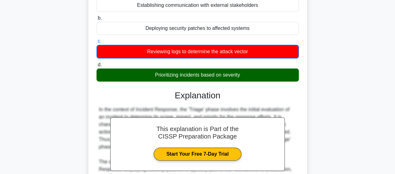
scroll to position [32, 0]
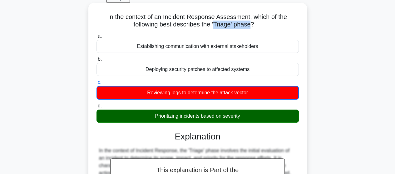
drag, startPoint x: 215, startPoint y: 23, endPoint x: 251, endPoint y: 24, distance: 35.9
click at [251, 24] on h5 "In the context of an Incident Response Assessment, which of the following best …" at bounding box center [198, 21] width 204 height 16
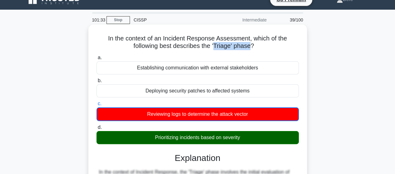
scroll to position [1, 0]
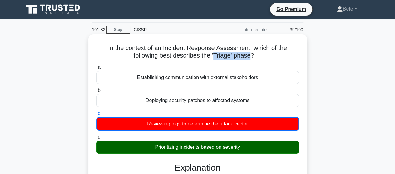
drag, startPoint x: 243, startPoint y: 24, endPoint x: 228, endPoint y: 56, distance: 34.9
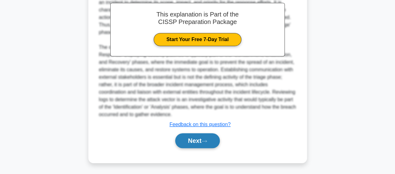
click at [195, 139] on button "Next" at bounding box center [197, 141] width 45 height 15
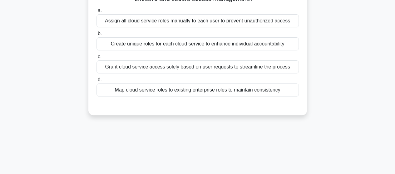
scroll to position [38, 0]
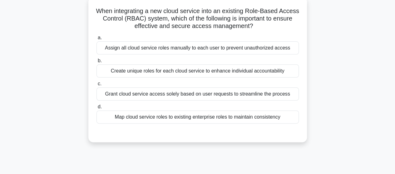
click at [184, 73] on div "Create unique roles for each cloud service to enhance individual accountability" at bounding box center [197, 71] width 202 height 13
click at [96, 63] on input "b. Create unique roles for each cloud service to enhance individual accountabil…" at bounding box center [96, 61] width 0 height 4
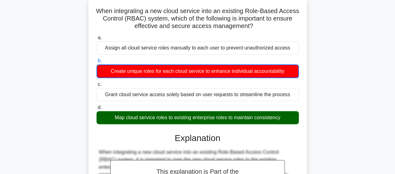
scroll to position [180, 0]
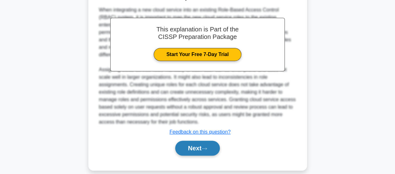
click at [193, 143] on button "Next" at bounding box center [197, 148] width 45 height 15
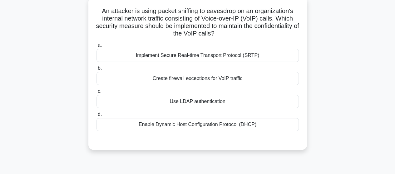
scroll to position [7, 0]
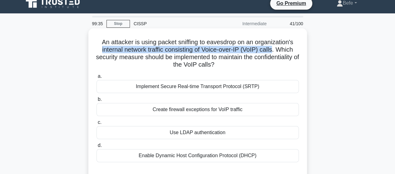
drag, startPoint x: 99, startPoint y: 50, endPoint x: 273, endPoint y: 49, distance: 174.2
click at [273, 49] on h5 "An attacker is using packet sniffing to eavesdrop on an organization's internal…" at bounding box center [198, 53] width 204 height 31
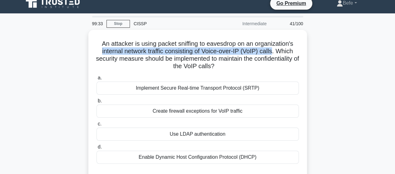
scroll to position [38, 0]
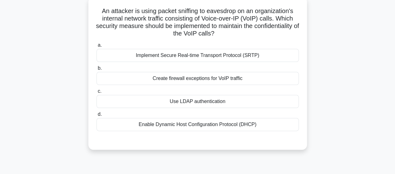
click at [247, 80] on div "Create firewall exceptions for VoIP traffic" at bounding box center [197, 78] width 202 height 13
click at [96, 71] on input "b. Create firewall exceptions for VoIP traffic" at bounding box center [96, 68] width 0 height 4
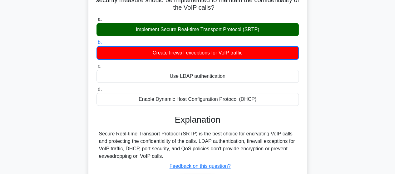
scroll to position [163, 0]
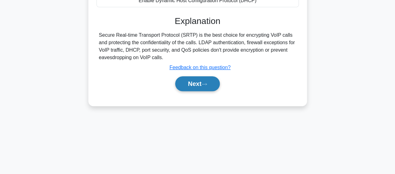
click at [205, 89] on button "Next" at bounding box center [197, 83] width 45 height 15
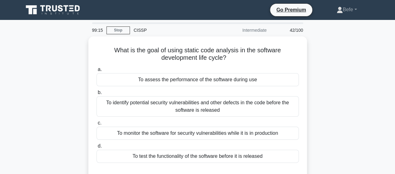
scroll to position [31, 0]
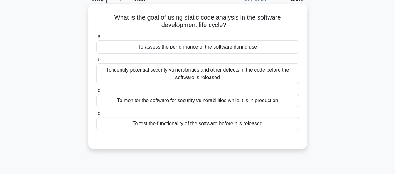
click at [225, 75] on div "To identify potential security vulnerabilities and other defects in the code be…" at bounding box center [197, 74] width 202 height 21
click at [96, 62] on input "b. To identify potential security vulnerabilities and other defects in the code…" at bounding box center [96, 60] width 0 height 4
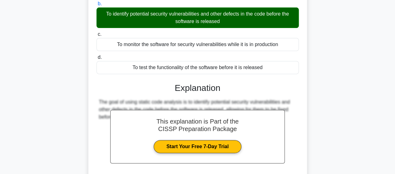
scroll to position [156, 0]
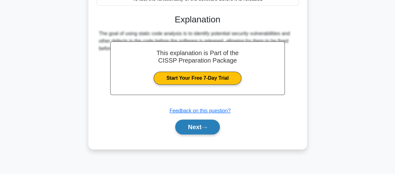
click at [199, 132] on button "Next" at bounding box center [197, 127] width 45 height 15
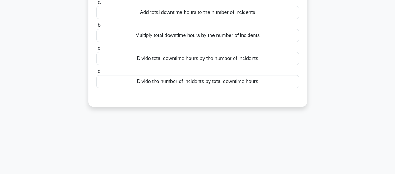
scroll to position [31, 0]
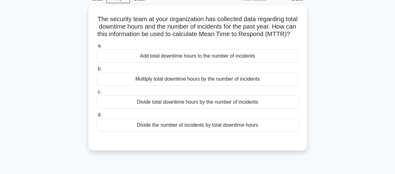
click at [51, 56] on div "The security team at your organization has collected data regarding total downt…" at bounding box center [198, 81] width 356 height 153
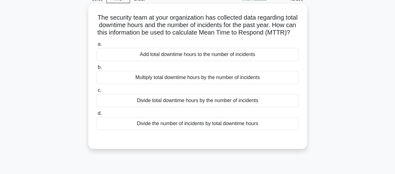
click at [184, 107] on div "Divide total downtime hours by the number of incidents" at bounding box center [197, 100] width 202 height 13
click at [96, 93] on input "c. Divide total downtime hours by the number of incidents" at bounding box center [96, 91] width 0 height 4
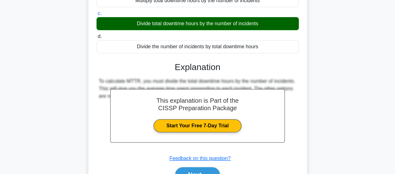
scroll to position [163, 0]
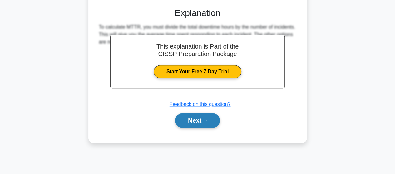
click at [208, 123] on button "Next" at bounding box center [197, 120] width 45 height 15
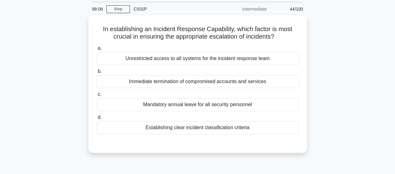
scroll to position [31, 0]
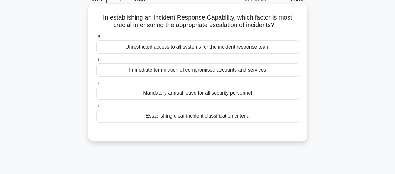
click at [200, 118] on div "Establishing clear incident classification criteria" at bounding box center [197, 116] width 202 height 13
click at [96, 108] on input "d. Establishing clear incident classification criteria" at bounding box center [96, 106] width 0 height 4
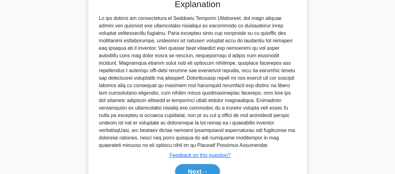
scroll to position [187, 0]
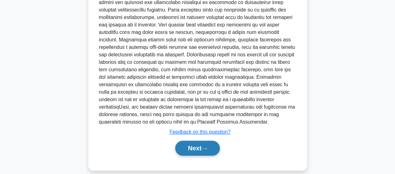
click at [190, 146] on button "Next" at bounding box center [197, 148] width 45 height 15
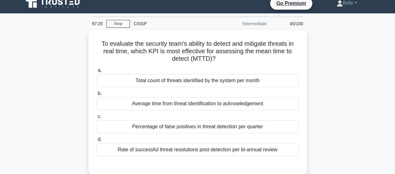
scroll to position [38, 0]
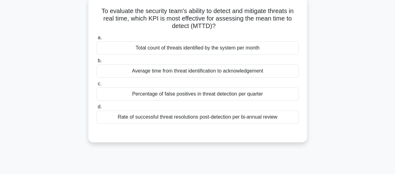
click at [172, 73] on div "Average time from threat identification to acknowledgement" at bounding box center [197, 71] width 202 height 13
click at [96, 63] on input "b. Average time from threat identification to acknowledgement" at bounding box center [96, 61] width 0 height 4
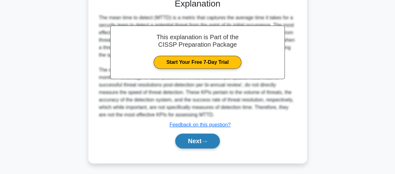
click at [212, 138] on button "Next" at bounding box center [197, 141] width 45 height 15
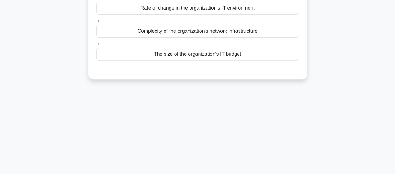
scroll to position [7, 0]
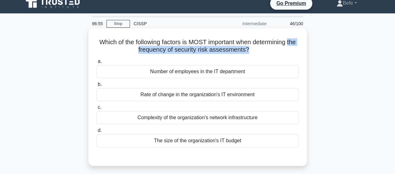
drag, startPoint x: 133, startPoint y: 50, endPoint x: 253, endPoint y: 50, distance: 119.6
click at [253, 50] on h5 "Which of the following factors is MOST important when determining the frequency…" at bounding box center [198, 46] width 204 height 16
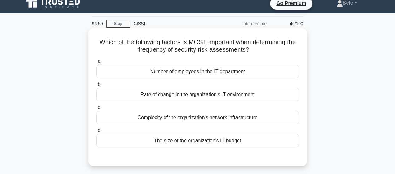
click at [212, 120] on div "Complexity of the organization's network infrastructure" at bounding box center [197, 117] width 202 height 13
click at [96, 110] on input "c. Complexity of the organization's network infrastructure" at bounding box center [96, 108] width 0 height 4
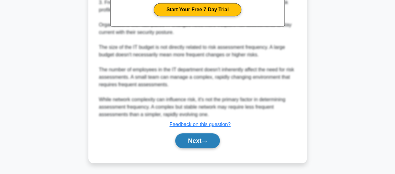
click at [214, 146] on button "Next" at bounding box center [197, 141] width 45 height 15
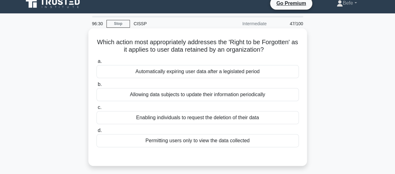
click at [166, 118] on div "Enabling individuals to request the deletion of their data" at bounding box center [197, 117] width 202 height 13
click at [96, 110] on input "c. Enabling individuals to request the deletion of their data" at bounding box center [96, 108] width 0 height 4
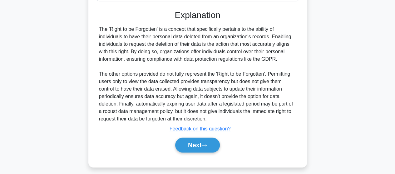
scroll to position [163, 0]
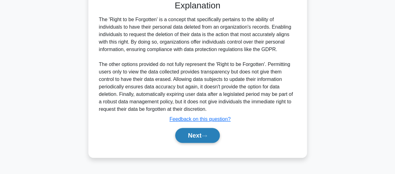
click at [195, 132] on button "Next" at bounding box center [197, 135] width 45 height 15
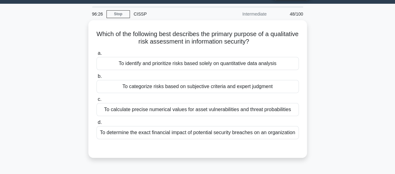
scroll to position [7, 0]
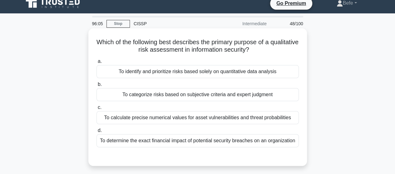
click at [189, 141] on div "To determine the exact financial impact of potential security breaches on an or…" at bounding box center [197, 141] width 202 height 13
click at [96, 133] on input "d. To determine the exact financial impact of potential security breaches on an…" at bounding box center [96, 131] width 0 height 4
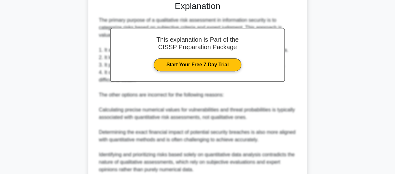
scroll to position [225, 0]
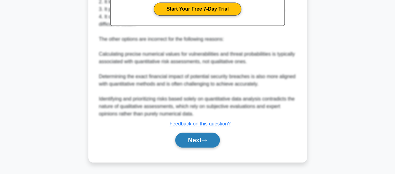
click at [195, 144] on button "Next" at bounding box center [197, 140] width 45 height 15
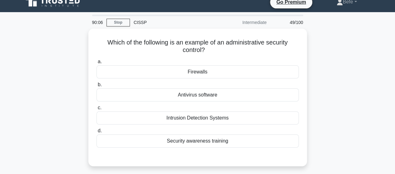
scroll to position [7, 0]
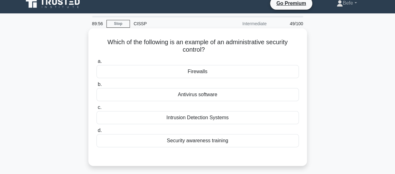
click at [224, 141] on div "Security awareness training" at bounding box center [197, 141] width 202 height 13
click at [96, 133] on input "d. Security awareness training" at bounding box center [96, 131] width 0 height 4
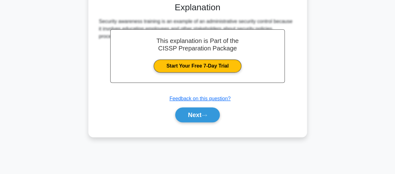
scroll to position [163, 0]
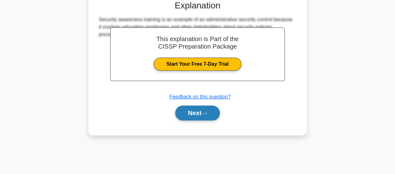
click at [212, 111] on button "Next" at bounding box center [197, 113] width 45 height 15
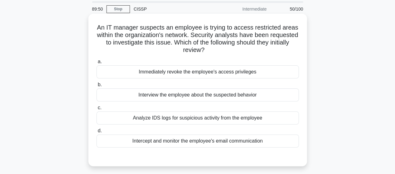
scroll to position [31, 0]
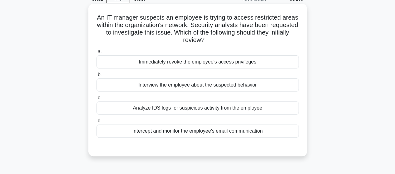
click at [189, 109] on div "Analyze IDS logs for suspicious activity from the employee" at bounding box center [197, 108] width 202 height 13
click at [96, 100] on input "c. Analyze IDS logs for suspicious activity from the employee" at bounding box center [96, 98] width 0 height 4
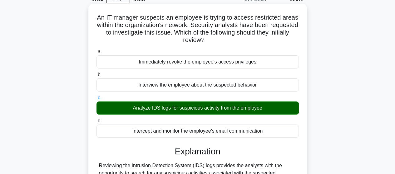
scroll to position [163, 0]
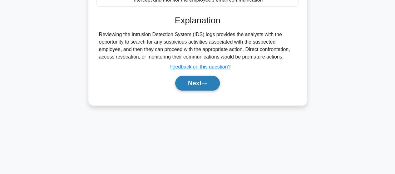
click at [187, 83] on button "Next" at bounding box center [197, 83] width 45 height 15
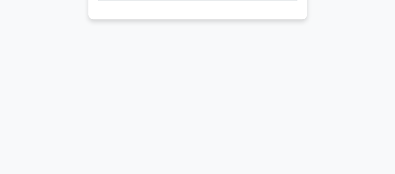
scroll to position [38, 0]
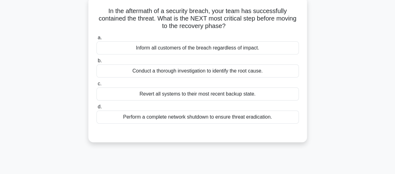
click at [172, 74] on div "Conduct a thorough investigation to identify the root cause." at bounding box center [197, 71] width 202 height 13
click at [96, 63] on input "b. Conduct a thorough investigation to identify the root cause." at bounding box center [96, 61] width 0 height 4
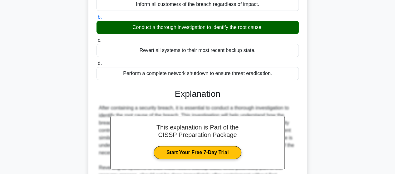
scroll to position [194, 0]
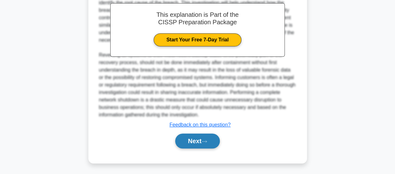
click at [204, 136] on button "Next" at bounding box center [197, 141] width 45 height 15
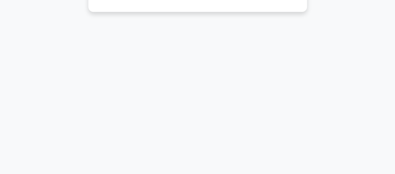
scroll to position [7, 0]
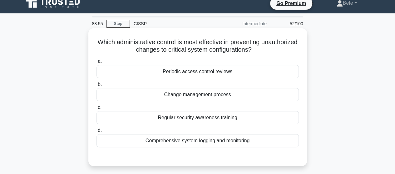
click at [194, 139] on div "Comprehensive system logging and monitoring" at bounding box center [197, 141] width 202 height 13
click at [96, 133] on input "d. Comprehensive system logging and monitoring" at bounding box center [96, 131] width 0 height 4
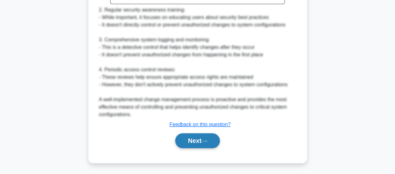
click at [187, 136] on button "Next" at bounding box center [197, 141] width 45 height 15
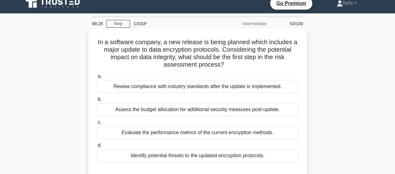
click at [212, 156] on div "Identify potential threats to the updated encryption protocols." at bounding box center [197, 156] width 202 height 13
click at [96, 148] on input "d. Identify potential threats to the updated encryption protocols." at bounding box center [96, 146] width 0 height 4
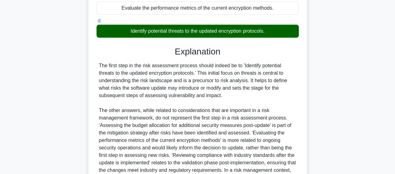
scroll to position [202, 0]
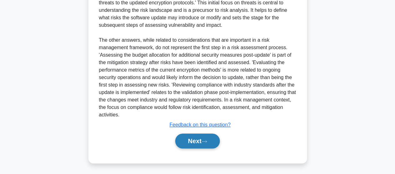
click at [199, 142] on button "Next" at bounding box center [197, 141] width 45 height 15
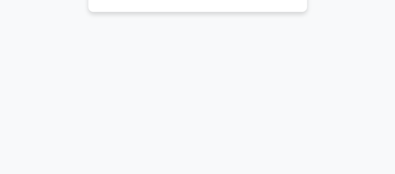
scroll to position [7, 0]
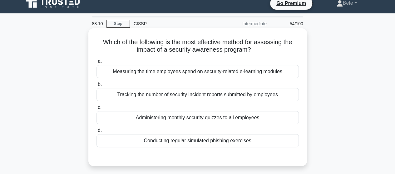
click at [195, 138] on div "Conducting regular simulated phishing exercises" at bounding box center [197, 141] width 202 height 13
click at [96, 133] on input "d. Conducting regular simulated phishing exercises" at bounding box center [96, 131] width 0 height 4
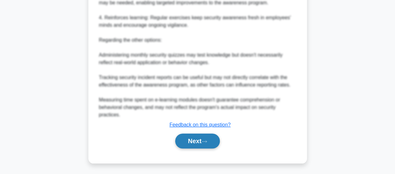
click at [203, 136] on button "Next" at bounding box center [197, 141] width 45 height 15
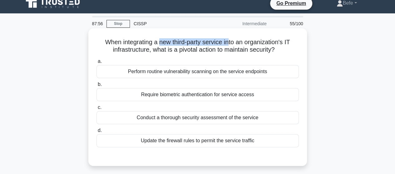
drag, startPoint x: 159, startPoint y: 43, endPoint x: 231, endPoint y: 42, distance: 71.5
click at [231, 42] on h5 "When integrating a new third-party service into an organization's IT infrastruc…" at bounding box center [198, 46] width 204 height 16
click at [175, 120] on div "Conduct a thorough security assessment of the service" at bounding box center [197, 117] width 202 height 13
click at [96, 110] on input "c. Conduct a thorough security assessment of the service" at bounding box center [96, 108] width 0 height 4
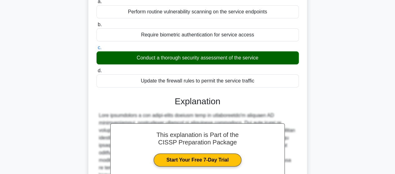
scroll to position [179, 0]
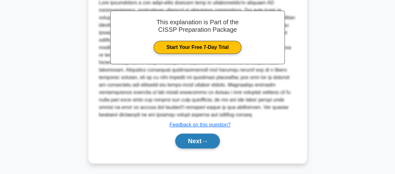
click at [201, 145] on button "Next" at bounding box center [197, 141] width 45 height 15
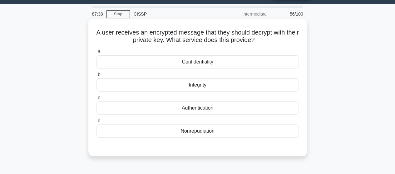
scroll to position [7, 0]
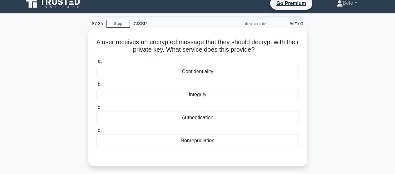
click at [211, 73] on div "Confidentiality" at bounding box center [197, 71] width 202 height 13
click at [96, 64] on input "a. Confidentiality" at bounding box center [96, 62] width 0 height 4
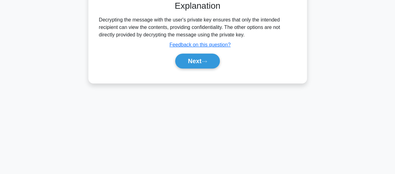
scroll to position [163, 0]
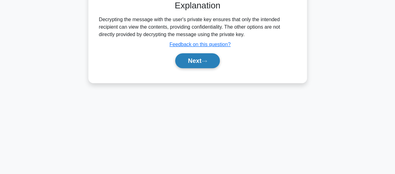
click at [207, 61] on icon at bounding box center [204, 61] width 6 height 3
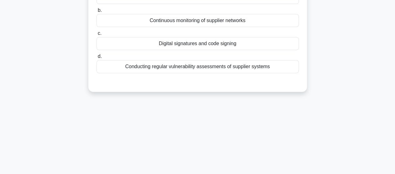
scroll to position [7, 0]
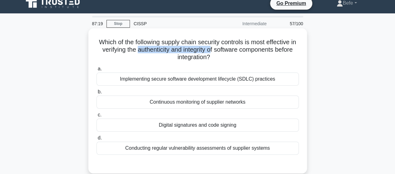
drag, startPoint x: 149, startPoint y: 51, endPoint x: 225, endPoint y: 51, distance: 76.8
click at [225, 51] on h5 "Which of the following supply chain security controls is most effective in veri…" at bounding box center [198, 49] width 204 height 23
click at [196, 125] on div "Digital signatures and code signing" at bounding box center [197, 125] width 202 height 13
click at [96, 117] on input "c. Digital signatures and code signing" at bounding box center [96, 115] width 0 height 4
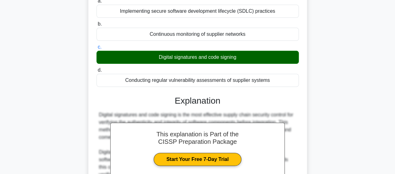
scroll to position [0, 0]
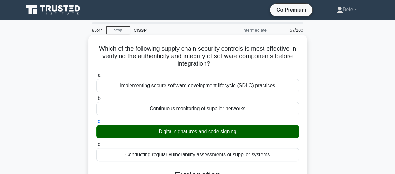
drag, startPoint x: 99, startPoint y: 51, endPoint x: 275, endPoint y: 152, distance: 203.0
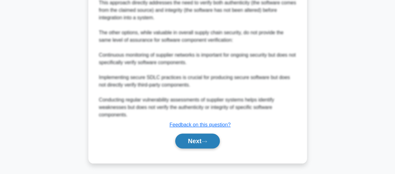
click at [212, 141] on button "Next" at bounding box center [197, 141] width 45 height 15
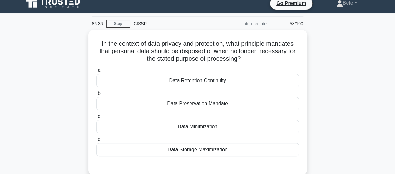
scroll to position [38, 0]
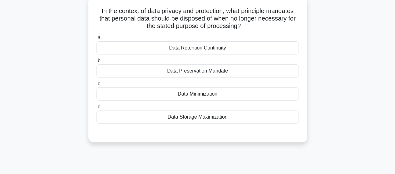
click at [192, 93] on div "Data Minimization" at bounding box center [197, 94] width 202 height 13
click at [96, 86] on input "c. Data Minimization" at bounding box center [96, 84] width 0 height 4
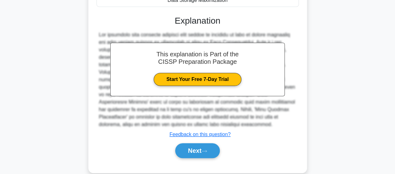
scroll to position [165, 0]
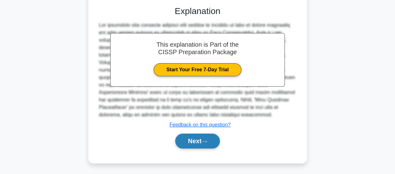
click at [192, 136] on button "Next" at bounding box center [197, 141] width 45 height 15
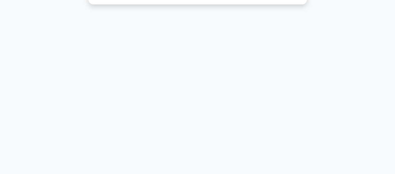
scroll to position [38, 0]
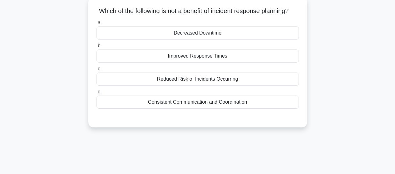
click at [195, 86] on div "Reduced Risk of Incidents Occurring" at bounding box center [197, 79] width 202 height 13
click at [96, 71] on input "c. Reduced Risk of Incidents Occurring" at bounding box center [96, 69] width 0 height 4
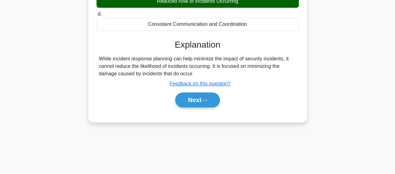
scroll to position [163, 0]
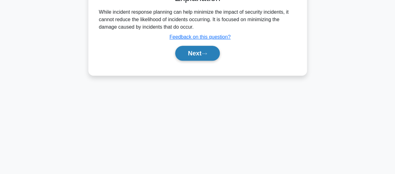
click at [198, 55] on button "Next" at bounding box center [197, 53] width 45 height 15
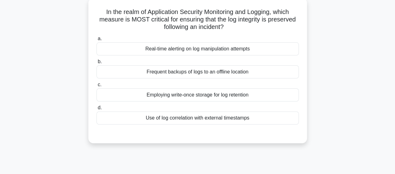
scroll to position [38, 0]
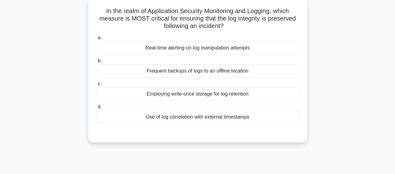
click at [244, 96] on div "Employing write-once storage for log retention" at bounding box center [197, 94] width 202 height 13
click at [96, 86] on input "c. Employing write-once storage for log retention" at bounding box center [96, 84] width 0 height 4
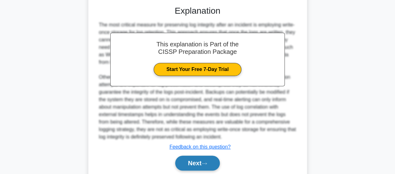
scroll to position [187, 0]
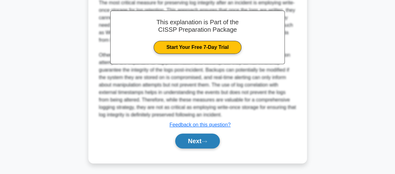
click at [195, 140] on button "Next" at bounding box center [197, 141] width 45 height 15
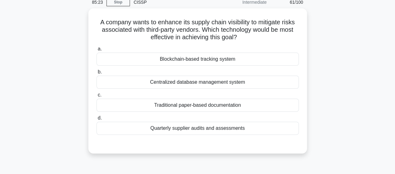
scroll to position [38, 0]
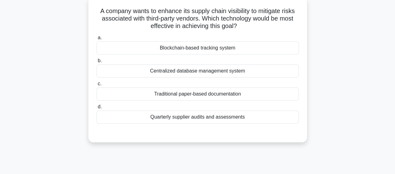
click at [190, 50] on div "Blockchain-based tracking system" at bounding box center [197, 48] width 202 height 13
click at [96, 40] on input "a. Blockchain-based tracking system" at bounding box center [96, 38] width 0 height 4
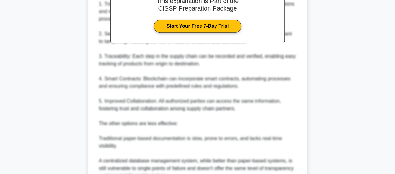
scroll to position [287, 0]
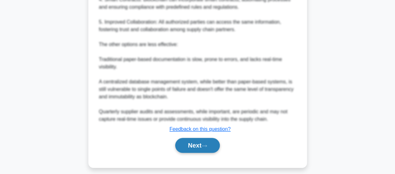
click at [195, 146] on button "Next" at bounding box center [197, 145] width 45 height 15
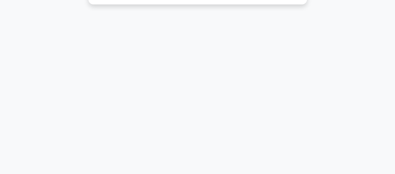
scroll to position [7, 0]
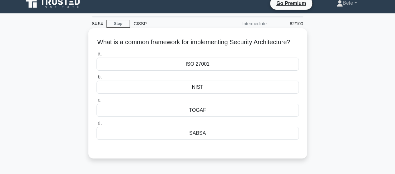
click at [201, 70] on div "ISO 27001" at bounding box center [197, 64] width 202 height 13
click at [96, 56] on input "a. ISO 27001" at bounding box center [96, 54] width 0 height 4
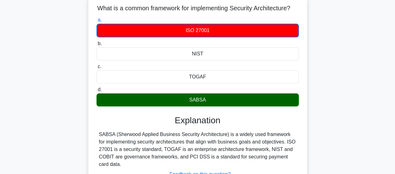
scroll to position [31, 0]
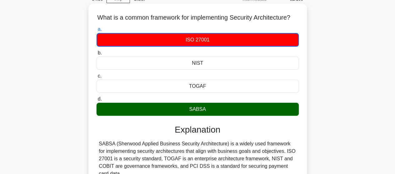
drag, startPoint x: 96, startPoint y: 18, endPoint x: 217, endPoint y: 122, distance: 159.8
click at [217, 122] on div "What is a common framework for implementing Security Architecture? .spinner_0XT…" at bounding box center [198, 113] width 214 height 214
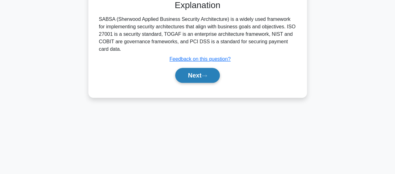
click at [198, 83] on button "Next" at bounding box center [197, 75] width 45 height 15
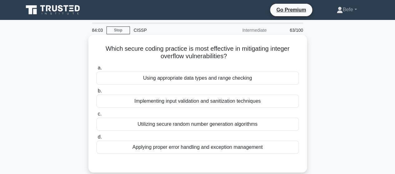
scroll to position [31, 0]
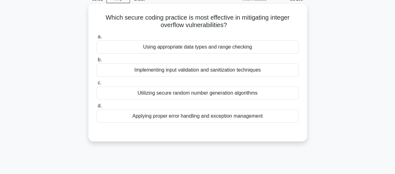
click at [199, 70] on div "Implementing input validation and sanitization techniques" at bounding box center [197, 70] width 202 height 13
click at [96, 62] on input "b. Implementing input validation and sanitization techniques" at bounding box center [96, 60] width 0 height 4
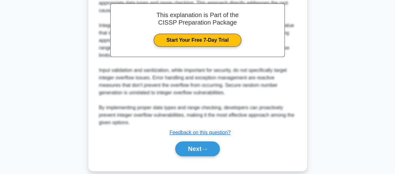
scroll to position [188, 0]
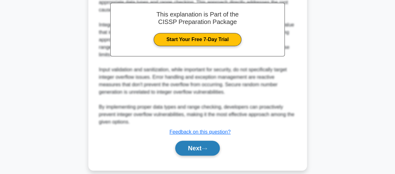
click at [194, 141] on button "Next" at bounding box center [197, 148] width 45 height 15
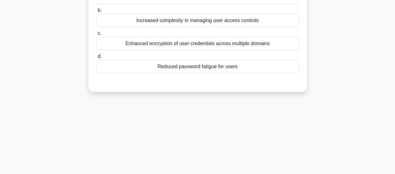
scroll to position [38, 0]
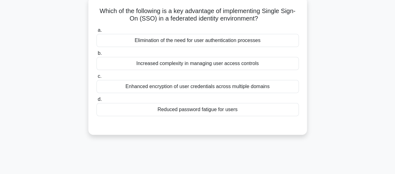
click at [196, 110] on div "Reduced password fatigue for users" at bounding box center [197, 109] width 202 height 13
click at [96, 102] on input "d. Reduced password fatigue for users" at bounding box center [96, 100] width 0 height 4
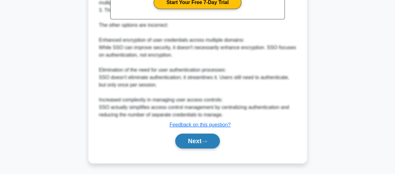
click at [188, 141] on button "Next" at bounding box center [197, 141] width 45 height 15
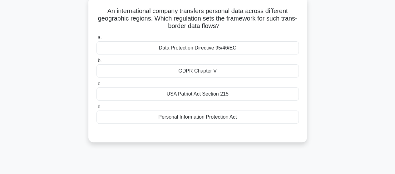
click at [189, 73] on div "GDPR Chapter V" at bounding box center [197, 71] width 202 height 13
click at [96, 63] on input "b. GDPR Chapter V" at bounding box center [96, 61] width 0 height 4
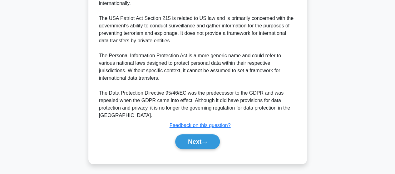
scroll to position [232, 0]
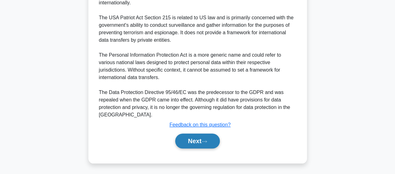
click at [179, 142] on button "Next" at bounding box center [197, 141] width 45 height 15
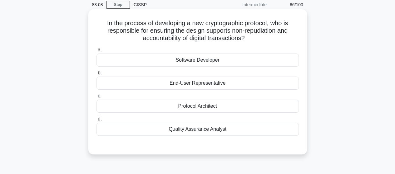
scroll to position [25, 0]
click at [186, 106] on div "Protocol Architect" at bounding box center [197, 106] width 202 height 13
click at [96, 99] on input "c. Protocol Architect" at bounding box center [96, 97] width 0 height 4
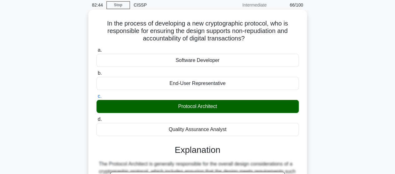
click at [96, 118] on input "d. Quality Assurance Analyst" at bounding box center [96, 120] width 0 height 4
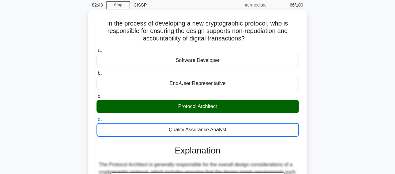
click at [202, 117] on label "d. Quality Assurance Analyst" at bounding box center [197, 126] width 202 height 21
click at [96, 118] on input "d. Quality Assurance Analyst" at bounding box center [96, 120] width 0 height 4
click at [96, 48] on input "a. Software Developer" at bounding box center [96, 50] width 0 height 4
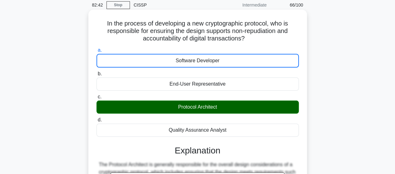
click at [96, 72] on input "b. End-User Representative" at bounding box center [96, 74] width 0 height 4
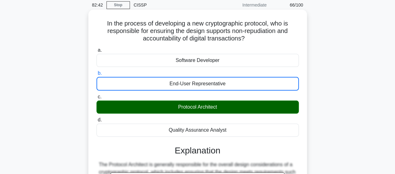
click at [96, 95] on input "c. Protocol Architect" at bounding box center [96, 97] width 0 height 4
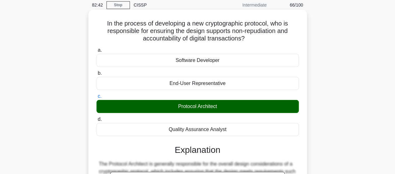
click at [96, 118] on input "d. Quality Assurance Analyst" at bounding box center [96, 120] width 0 height 4
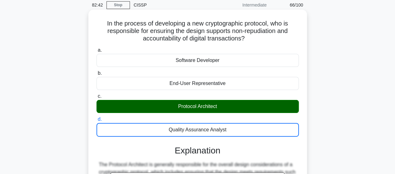
click at [96, 48] on input "a. Software Developer" at bounding box center [96, 50] width 0 height 4
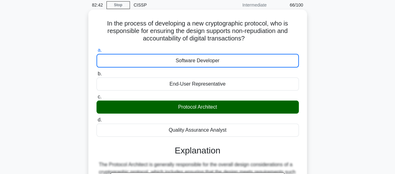
click at [96, 72] on input "b. End-User Representative" at bounding box center [96, 74] width 0 height 4
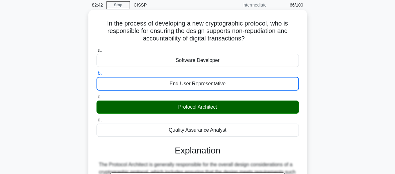
click at [96, 95] on input "c. Protocol Architect" at bounding box center [96, 97] width 0 height 4
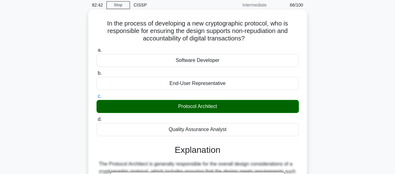
click at [96, 118] on input "d. Quality Assurance Analyst" at bounding box center [96, 120] width 0 height 4
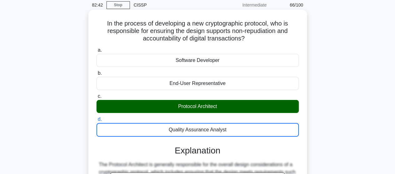
click at [96, 48] on input "a. Software Developer" at bounding box center [96, 50] width 0 height 4
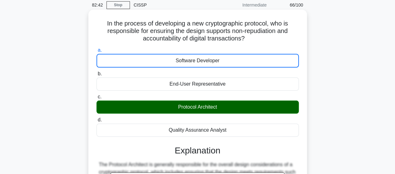
click at [96, 72] on input "b. End-User Representative" at bounding box center [96, 74] width 0 height 4
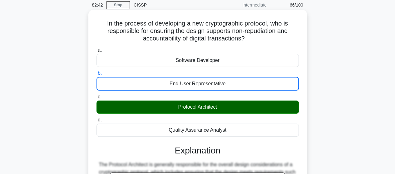
click at [96, 95] on input "c. Protocol Architect" at bounding box center [96, 97] width 0 height 4
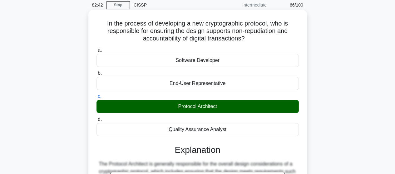
click at [96, 118] on input "d. Quality Assurance Analyst" at bounding box center [96, 120] width 0 height 4
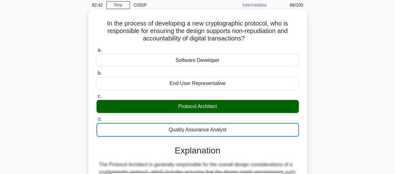
click at [96, 48] on input "a. Software Developer" at bounding box center [96, 50] width 0 height 4
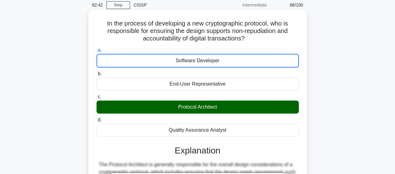
click at [96, 72] on input "b. End-User Representative" at bounding box center [96, 74] width 0 height 4
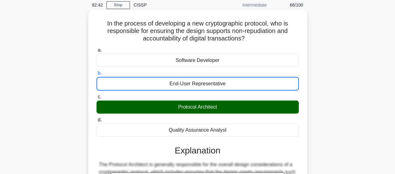
click at [96, 95] on input "c. Protocol Architect" at bounding box center [96, 97] width 0 height 4
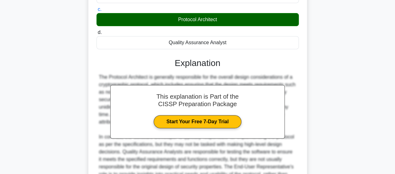
scroll to position [181, 0]
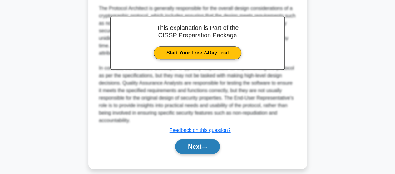
click at [201, 148] on button "Next" at bounding box center [197, 147] width 45 height 15
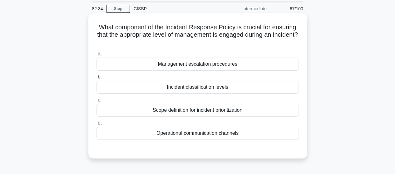
scroll to position [31, 0]
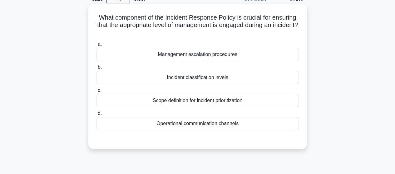
click at [194, 76] on div "Incident classification levels" at bounding box center [197, 77] width 202 height 13
click at [96, 70] on input "b. Incident classification levels" at bounding box center [96, 68] width 0 height 4
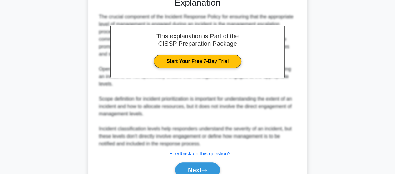
scroll to position [203, 0]
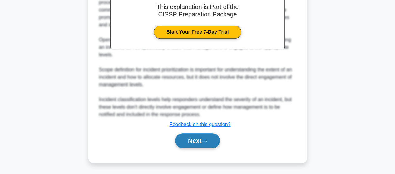
click at [206, 136] on button "Next" at bounding box center [197, 141] width 45 height 15
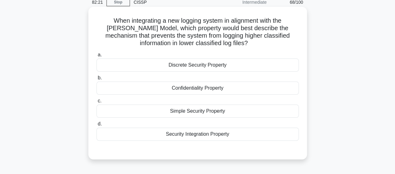
scroll to position [38, 0]
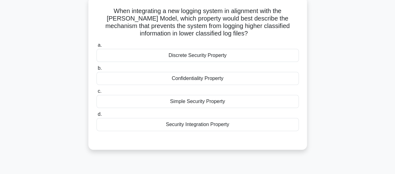
click at [202, 101] on div "Simple Security Property" at bounding box center [197, 101] width 202 height 13
click at [96, 94] on input "c. Simple Security Property" at bounding box center [96, 92] width 0 height 4
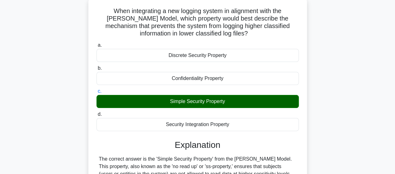
scroll to position [163, 0]
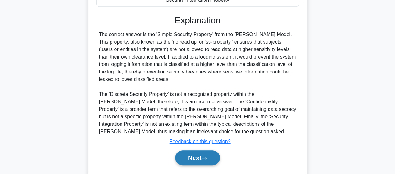
click at [188, 156] on button "Next" at bounding box center [197, 158] width 45 height 15
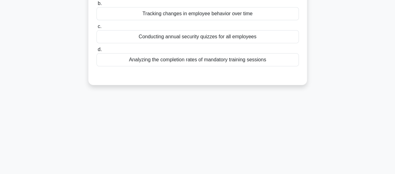
scroll to position [38, 0]
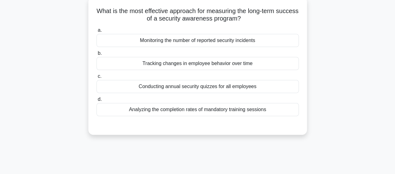
click at [184, 43] on div "Monitoring the number of reported security incidents" at bounding box center [197, 40] width 202 height 13
click at [96, 32] on input "a. Monitoring the number of reported security incidents" at bounding box center [96, 30] width 0 height 4
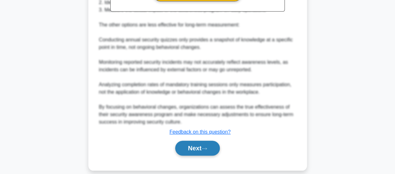
click at [204, 141] on button "Next" at bounding box center [197, 148] width 45 height 15
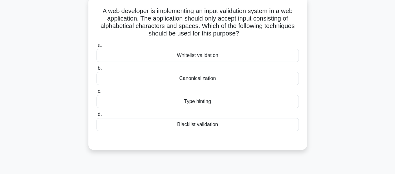
click at [209, 123] on div "Blacklist validation" at bounding box center [197, 124] width 202 height 13
click at [96, 117] on input "d. Blacklist validation" at bounding box center [96, 115] width 0 height 4
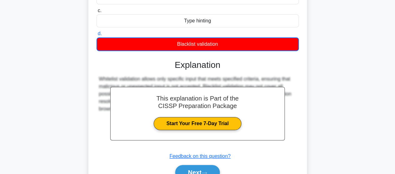
scroll to position [163, 0]
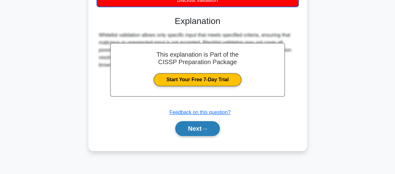
click at [197, 132] on button "Next" at bounding box center [197, 128] width 45 height 15
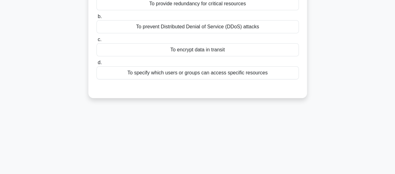
scroll to position [7, 0]
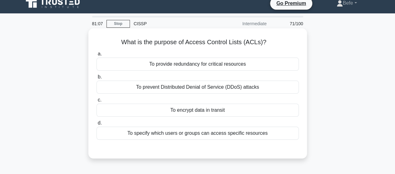
click at [179, 135] on div "To specify which users or groups can access specific resources" at bounding box center [197, 133] width 202 height 13
click at [96, 125] on input "d. To specify which users or groups can access specific resources" at bounding box center [96, 123] width 0 height 4
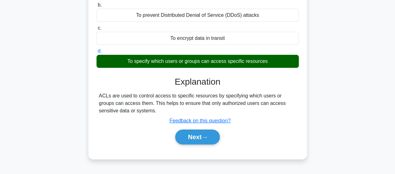
scroll to position [163, 0]
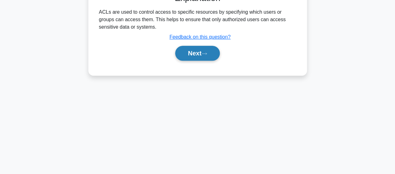
click at [191, 56] on button "Next" at bounding box center [197, 53] width 45 height 15
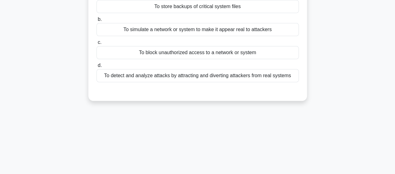
scroll to position [38, 0]
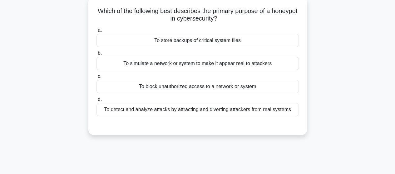
click at [210, 110] on div "To detect and analyze attacks by attracting and diverting attackers from real s…" at bounding box center [197, 109] width 202 height 13
click at [96, 102] on input "d. To detect and analyze attacks by attracting and diverting attackers from rea…" at bounding box center [96, 100] width 0 height 4
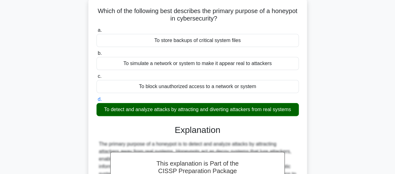
scroll to position [163, 0]
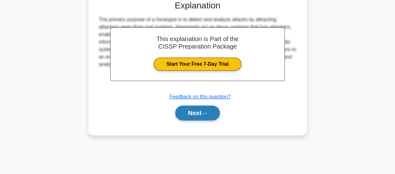
click at [202, 116] on button "Next" at bounding box center [197, 113] width 45 height 15
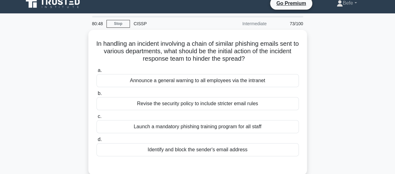
scroll to position [38, 0]
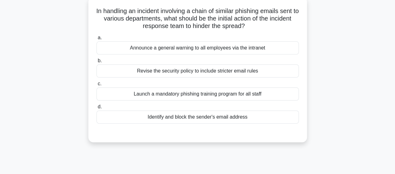
click at [158, 118] on div "Identify and block the sender's email address" at bounding box center [197, 117] width 202 height 13
click at [96, 109] on input "d. Identify and block the sender's email address" at bounding box center [96, 107] width 0 height 4
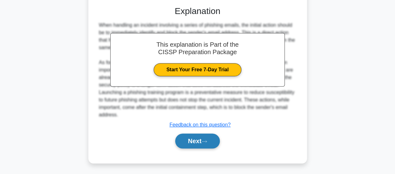
click at [204, 136] on button "Next" at bounding box center [197, 141] width 45 height 15
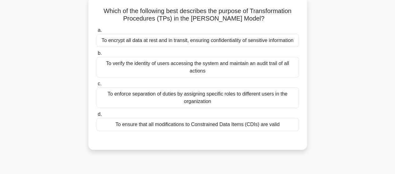
click at [140, 72] on div "To verify the identity of users accessing the system and maintain an audit trai…" at bounding box center [197, 67] width 202 height 21
click at [96, 56] on input "b. To verify the identity of users accessing the system and maintain an audit t…" at bounding box center [96, 54] width 0 height 4
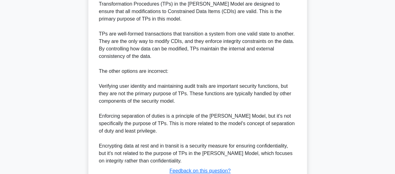
scroll to position [240, 0]
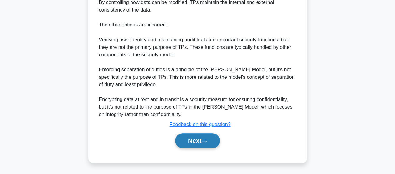
click at [189, 145] on button "Next" at bounding box center [197, 141] width 45 height 15
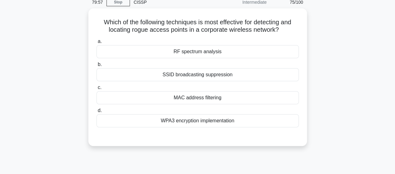
scroll to position [38, 0]
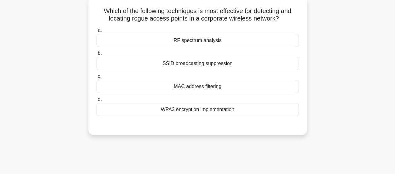
click at [157, 84] on div "MAC address filtering" at bounding box center [197, 86] width 202 height 13
click at [96, 79] on input "c. MAC address filtering" at bounding box center [96, 77] width 0 height 4
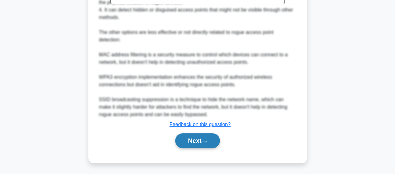
click at [190, 139] on button "Next" at bounding box center [197, 141] width 45 height 15
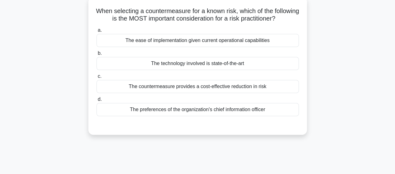
click at [157, 93] on div "The countermeasure provides a cost-effective reduction in risk" at bounding box center [197, 86] width 202 height 13
click at [96, 79] on input "c. The countermeasure provides a cost-effective reduction in risk" at bounding box center [96, 77] width 0 height 4
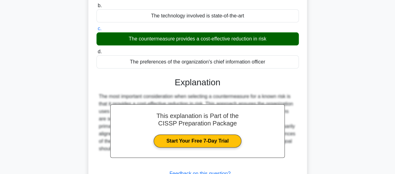
scroll to position [163, 0]
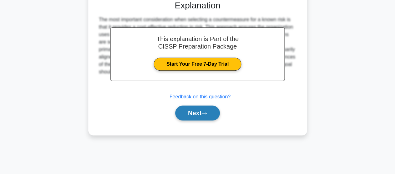
click at [203, 121] on button "Next" at bounding box center [197, 113] width 45 height 15
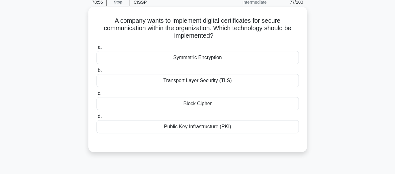
scroll to position [38, 0]
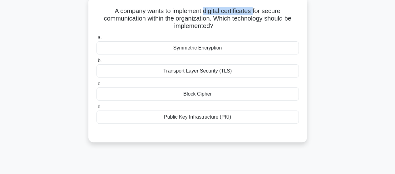
drag, startPoint x: 203, startPoint y: 12, endPoint x: 255, endPoint y: 10, distance: 52.2
click at [255, 10] on h5 "A company wants to implement digital certificates for secure communication with…" at bounding box center [198, 18] width 204 height 23
click at [237, 11] on h5 "A company wants to implement digital certificates for secure communication with…" at bounding box center [198, 18] width 204 height 23
click at [215, 76] on div "Transport Layer Security (TLS)" at bounding box center [197, 71] width 202 height 13
click at [96, 63] on input "b. Transport Layer Security (TLS)" at bounding box center [96, 61] width 0 height 4
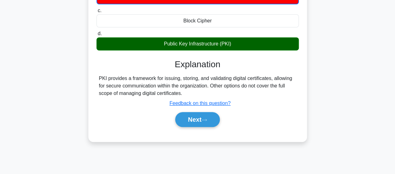
scroll to position [131, 0]
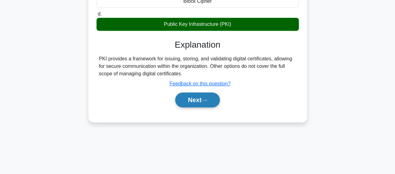
click at [200, 100] on button "Next" at bounding box center [197, 100] width 45 height 15
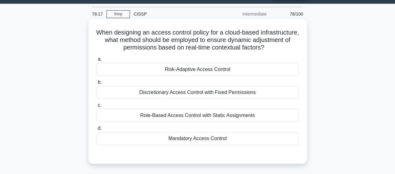
scroll to position [7, 0]
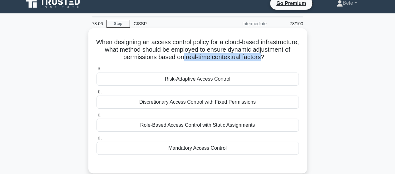
drag, startPoint x: 202, startPoint y: 58, endPoint x: 281, endPoint y: 56, distance: 79.6
click at [281, 56] on h5 "When designing an access control policy for a cloud-based infrastructure, what …" at bounding box center [198, 49] width 204 height 23
click at [173, 81] on div "Risk-Adaptive Access Control" at bounding box center [197, 79] width 202 height 13
click at [96, 71] on input "a. Risk-Adaptive Access Control" at bounding box center [96, 69] width 0 height 4
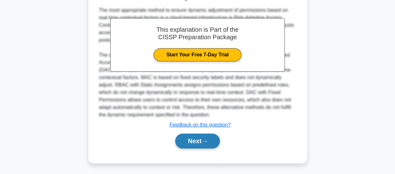
click at [196, 139] on button "Next" at bounding box center [197, 141] width 45 height 15
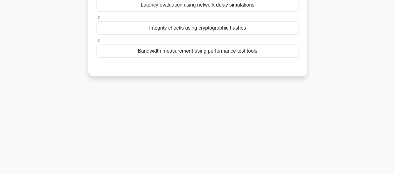
scroll to position [38, 0]
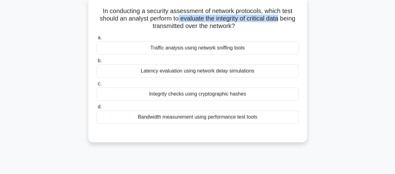
drag, startPoint x: 186, startPoint y: 19, endPoint x: 295, endPoint y: 18, distance: 109.6
click at [295, 18] on h5 "In conducting a security assessment of network protocols, which test should an …" at bounding box center [198, 18] width 204 height 23
click at [207, 93] on div "Integrity checks using cryptographic hashes" at bounding box center [197, 94] width 202 height 13
click at [96, 86] on input "c. Integrity checks using cryptographic hashes" at bounding box center [96, 84] width 0 height 4
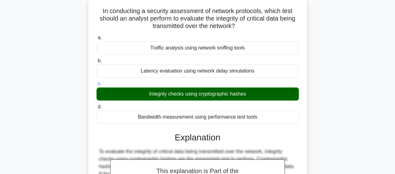
click at [96, 105] on input "d. Bandwidth measurement using performance test tools" at bounding box center [96, 107] width 0 height 4
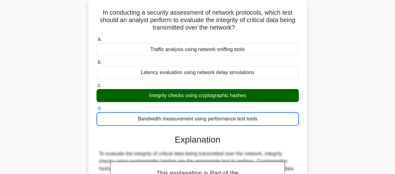
click at [322, 50] on div "In conducting a security assessment of network protocols, which test should an …" at bounding box center [198, 149] width 356 height 301
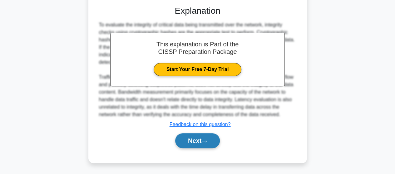
click at [194, 140] on button "Next" at bounding box center [197, 141] width 45 height 15
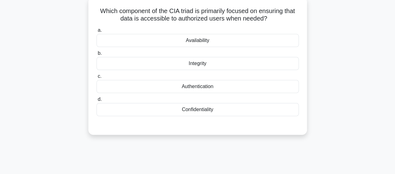
click at [219, 44] on div "Availability" at bounding box center [197, 40] width 202 height 13
click at [96, 32] on input "a. Availability" at bounding box center [96, 30] width 0 height 4
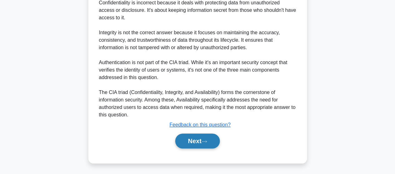
click at [207, 143] on icon at bounding box center [204, 141] width 6 height 3
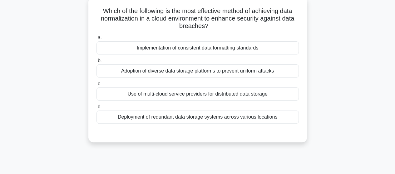
click at [146, 120] on div "Deployment of redundant data storage systems across various locations" at bounding box center [197, 117] width 202 height 13
click at [96, 109] on input "d. Deployment of redundant data storage systems across various locations" at bounding box center [96, 107] width 0 height 4
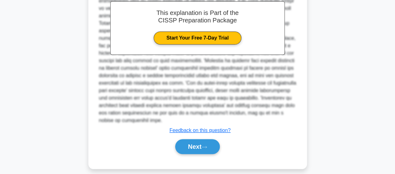
scroll to position [203, 0]
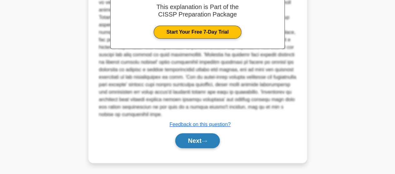
click at [189, 143] on button "Next" at bounding box center [197, 141] width 45 height 15
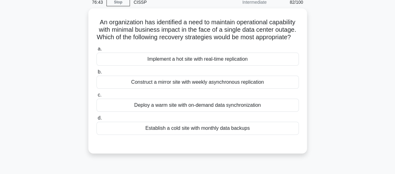
scroll to position [38, 0]
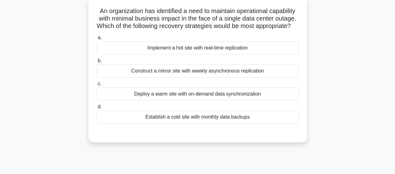
click at [193, 55] on div "Implement a hot site with real-time replication" at bounding box center [197, 48] width 202 height 13
click at [96, 40] on input "a. Implement a hot site with real-time replication" at bounding box center [96, 38] width 0 height 4
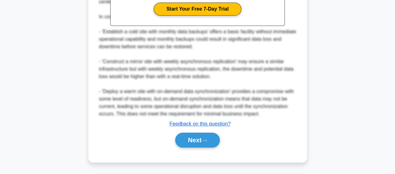
click at [195, 137] on button "Next" at bounding box center [197, 140] width 45 height 15
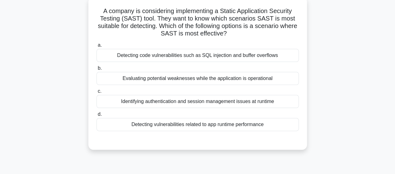
click at [177, 56] on div "Detecting code vulnerabilities such as SQL injection and buffer overflows" at bounding box center [197, 55] width 202 height 13
click at [96, 47] on input "a. Detecting code vulnerabilities such as SQL injection and buffer overflows" at bounding box center [96, 45] width 0 height 4
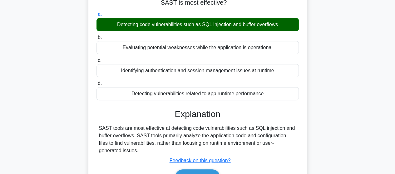
scroll to position [163, 0]
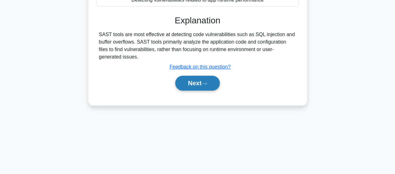
click at [188, 85] on button "Next" at bounding box center [197, 83] width 45 height 15
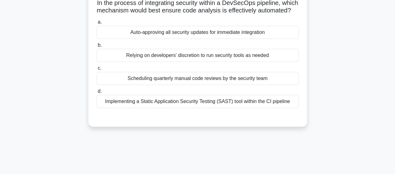
scroll to position [38, 0]
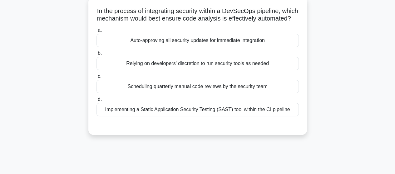
click at [187, 47] on div "Auto-approving all security updates for immediate integration" at bounding box center [197, 40] width 202 height 13
click at [96, 32] on input "a. Auto-approving all security updates for immediate integration" at bounding box center [96, 30] width 0 height 4
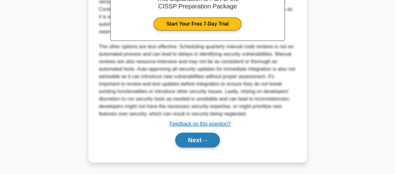
click at [198, 137] on button "Next" at bounding box center [197, 140] width 45 height 15
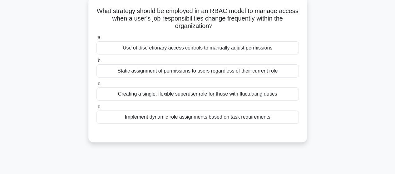
click at [282, 119] on div "Implement dynamic role assignments based on task requirements" at bounding box center [197, 117] width 202 height 13
click at [96, 109] on input "d. Implement dynamic role assignments based on task requirements" at bounding box center [96, 107] width 0 height 4
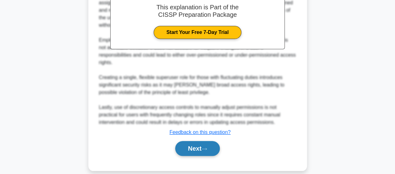
click at [200, 141] on button "Next" at bounding box center [197, 148] width 45 height 15
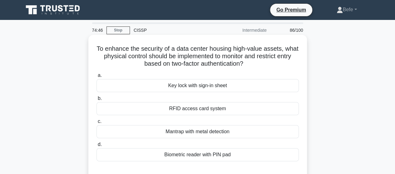
scroll to position [31, 0]
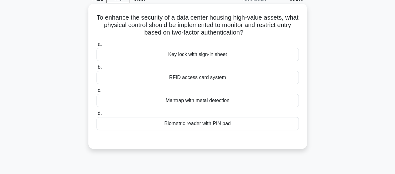
click at [194, 127] on div "Biometric reader with PIN pad" at bounding box center [197, 123] width 202 height 13
click at [96, 116] on input "d. Biometric reader with PIN pad" at bounding box center [96, 114] width 0 height 4
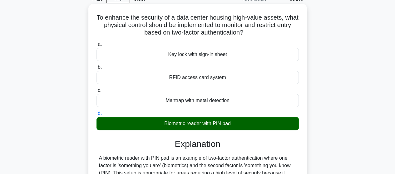
scroll to position [187, 0]
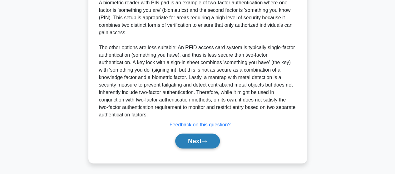
click at [203, 141] on button "Next" at bounding box center [197, 141] width 45 height 15
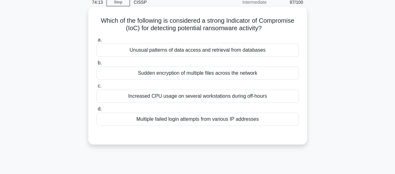
scroll to position [38, 0]
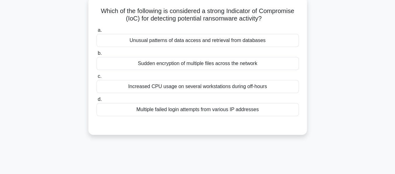
click at [185, 65] on div "Sudden encryption of multiple files across the network" at bounding box center [197, 63] width 202 height 13
click at [96, 56] on input "b. Sudden encryption of multiple files across the network" at bounding box center [96, 54] width 0 height 4
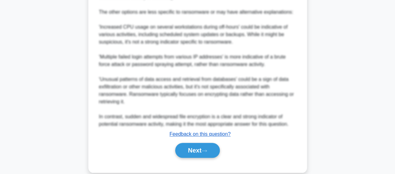
scroll to position [254, 0]
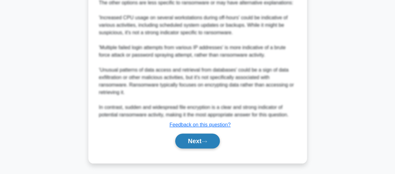
click at [187, 140] on button "Next" at bounding box center [197, 141] width 45 height 15
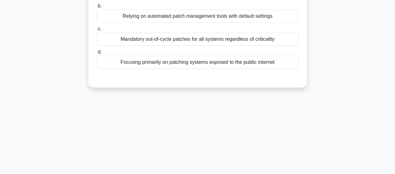
scroll to position [38, 0]
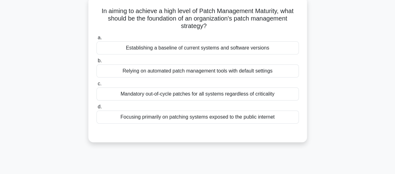
click at [150, 76] on div "Relying on automated patch management tools with default settings" at bounding box center [197, 71] width 202 height 13
click at [96, 63] on input "b. Relying on automated patch management tools with default settings" at bounding box center [96, 61] width 0 height 4
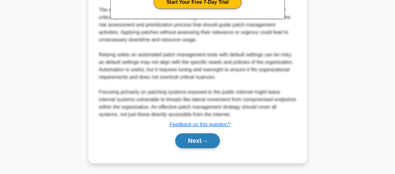
click at [188, 139] on button "Next" at bounding box center [197, 141] width 45 height 15
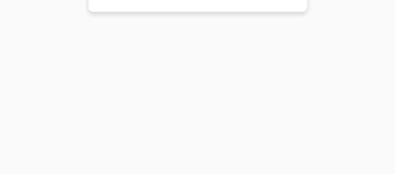
scroll to position [7, 0]
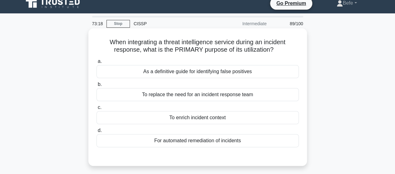
click at [161, 118] on div "To enrich incident context" at bounding box center [197, 117] width 202 height 13
click at [96, 110] on input "c. To enrich incident context" at bounding box center [96, 108] width 0 height 4
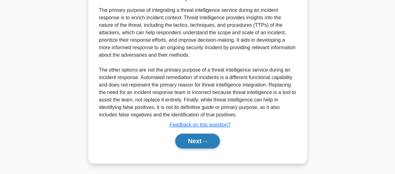
click at [189, 145] on button "Next" at bounding box center [197, 141] width 45 height 15
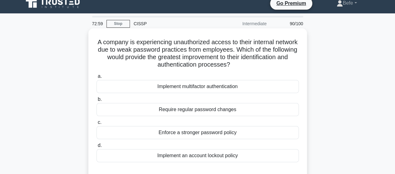
click at [181, 86] on div "Implement multifactor authentication" at bounding box center [197, 86] width 202 height 13
click at [96, 79] on input "a. Implement multifactor authentication" at bounding box center [96, 77] width 0 height 4
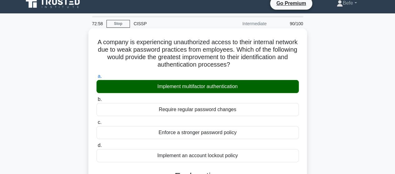
scroll to position [163, 0]
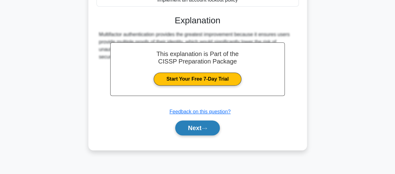
click at [200, 127] on button "Next" at bounding box center [197, 128] width 45 height 15
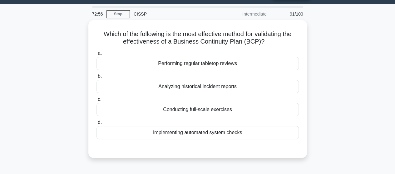
scroll to position [7, 0]
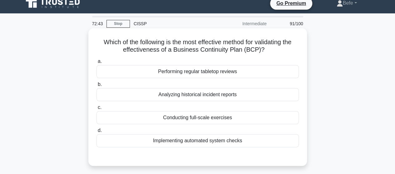
click at [187, 72] on div "Performing regular tabletop reviews" at bounding box center [197, 71] width 202 height 13
click at [96, 64] on input "a. Performing regular tabletop reviews" at bounding box center [96, 62] width 0 height 4
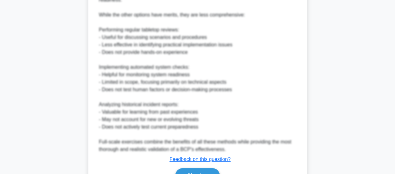
scroll to position [293, 0]
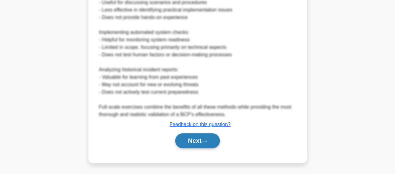
click at [180, 137] on button "Next" at bounding box center [197, 141] width 45 height 15
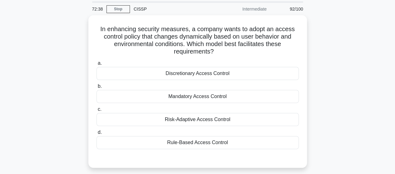
scroll to position [31, 0]
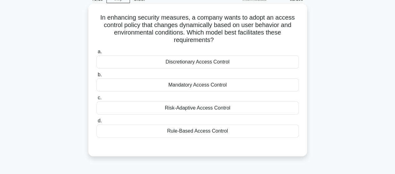
click at [190, 133] on div "Rule-Based Access Control" at bounding box center [197, 131] width 202 height 13
click at [96, 123] on input "d. Rule-Based Access Control" at bounding box center [96, 121] width 0 height 4
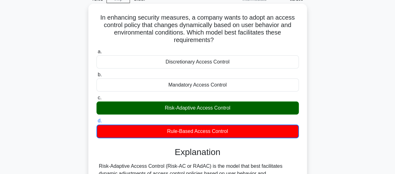
drag, startPoint x: 100, startPoint y: 16, endPoint x: 248, endPoint y: 137, distance: 191.4
click at [248, 137] on div "In enhancing security measures, a company wants to adopt an access control poli…" at bounding box center [198, 154] width 214 height 296
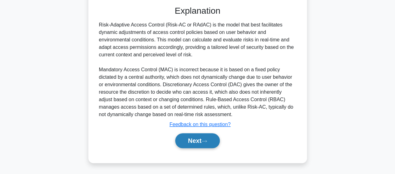
click at [194, 136] on button "Next" at bounding box center [197, 141] width 45 height 15
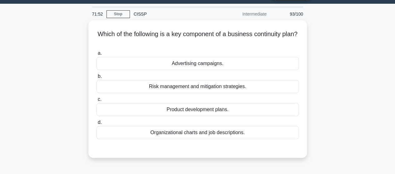
scroll to position [7, 0]
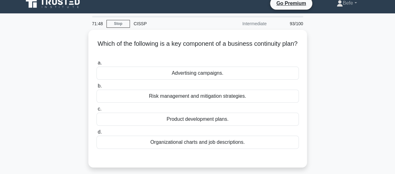
click at [72, 113] on div "Which of the following is a key component of a business continuity plan? .spinn…" at bounding box center [198, 102] width 356 height 145
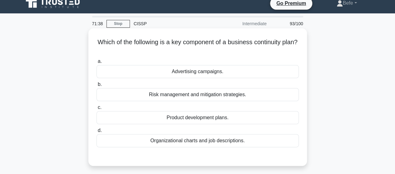
click at [167, 94] on div "Risk management and mitigation strategies." at bounding box center [197, 94] width 202 height 13
click at [96, 87] on input "b. Risk management and mitigation strategies." at bounding box center [96, 85] width 0 height 4
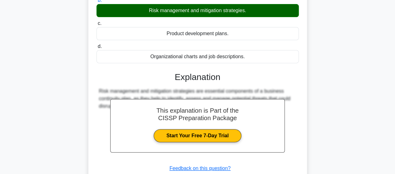
scroll to position [163, 0]
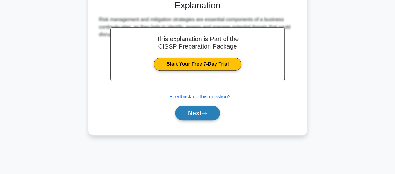
click at [195, 114] on button "Next" at bounding box center [197, 113] width 45 height 15
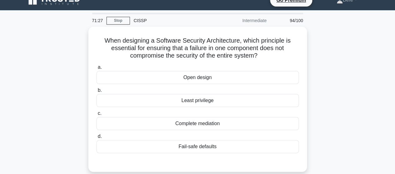
scroll to position [0, 0]
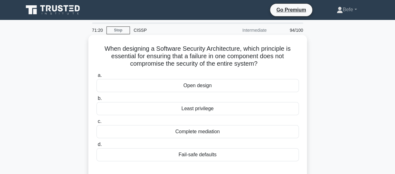
click at [190, 154] on div "Fail-safe defaults" at bounding box center [197, 155] width 202 height 13
click at [96, 147] on input "d. Fail-safe defaults" at bounding box center [96, 145] width 0 height 4
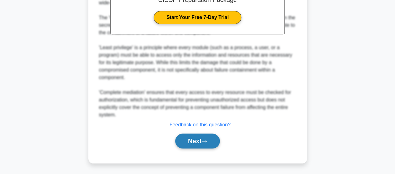
click at [188, 146] on button "Next" at bounding box center [197, 141] width 45 height 15
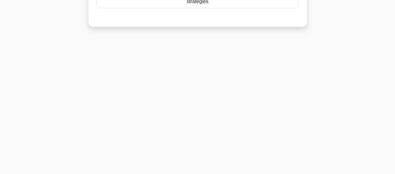
scroll to position [38, 0]
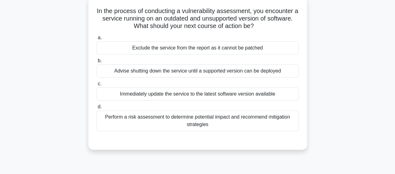
click at [156, 120] on div "Perform a risk assessment to determine potential impact and recommend mitigatio…" at bounding box center [197, 121] width 202 height 21
click at [96, 109] on input "d. Perform a risk assessment to determine potential impact and recommend mitiga…" at bounding box center [96, 107] width 0 height 4
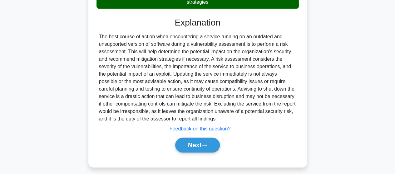
scroll to position [165, 0]
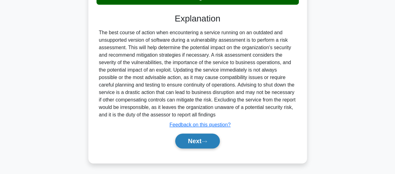
click at [194, 137] on button "Next" at bounding box center [197, 141] width 45 height 15
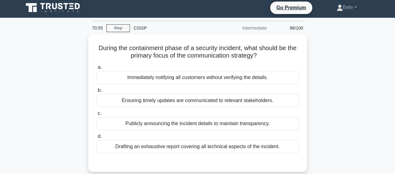
scroll to position [0, 0]
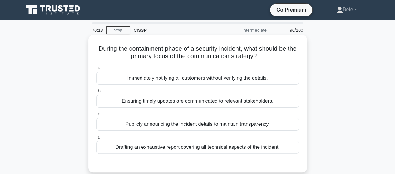
click at [179, 101] on div "Ensuring timely updates are communicated to relevant stakeholders." at bounding box center [197, 101] width 202 height 13
click at [96, 93] on input "b. Ensuring timely updates are communicated to relevant stakeholders." at bounding box center [96, 91] width 0 height 4
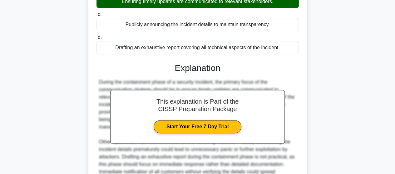
scroll to position [156, 0]
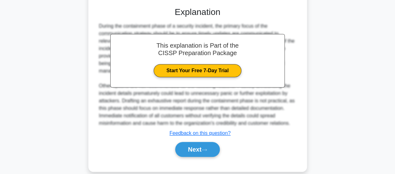
click at [209, 141] on div "Next" at bounding box center [197, 150] width 202 height 20
click at [205, 150] on icon at bounding box center [204, 150] width 6 height 3
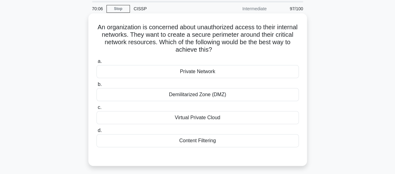
scroll to position [31, 0]
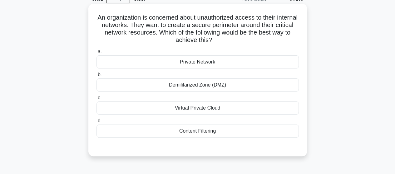
click at [216, 87] on div "Demilitarized Zone (DMZ)" at bounding box center [197, 85] width 202 height 13
click at [96, 77] on input "b. Demilitarized Zone (DMZ)" at bounding box center [96, 75] width 0 height 4
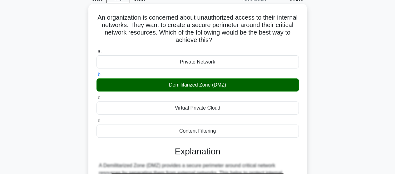
scroll to position [163, 0]
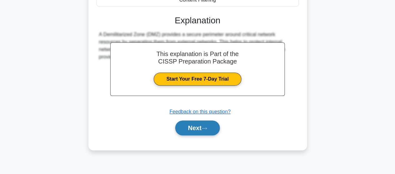
click at [201, 126] on button "Next" at bounding box center [197, 128] width 45 height 15
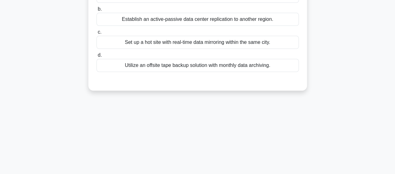
scroll to position [38, 0]
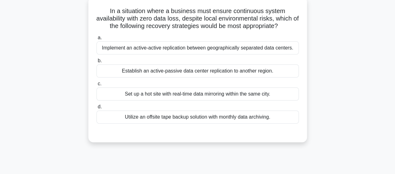
click at [130, 50] on div "Implement an active-active replication between geographically separated data ce…" at bounding box center [197, 48] width 202 height 13
click at [96, 40] on input "a. Implement an active-active replication between geographically separated data…" at bounding box center [96, 38] width 0 height 4
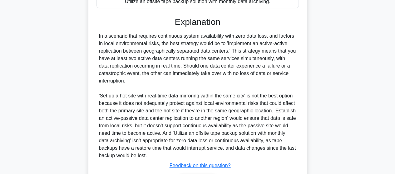
scroll to position [194, 0]
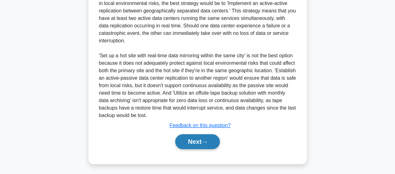
click at [199, 145] on button "Next" at bounding box center [197, 142] width 45 height 15
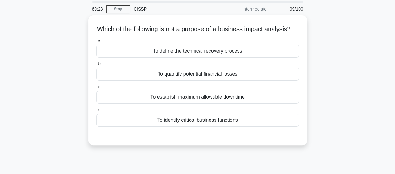
scroll to position [31, 0]
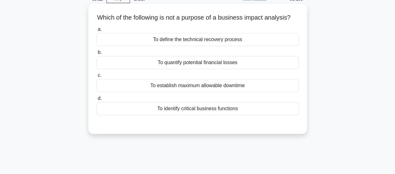
click at [199, 46] on div "To define the technical recovery process" at bounding box center [197, 39] width 202 height 13
click at [96, 32] on input "a. To define the technical recovery process" at bounding box center [96, 29] width 0 height 4
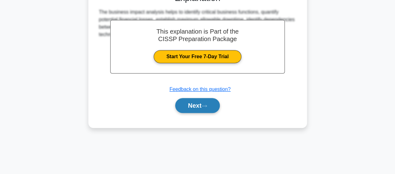
click at [192, 113] on button "Next" at bounding box center [197, 105] width 45 height 15
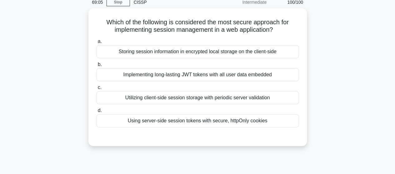
scroll to position [38, 0]
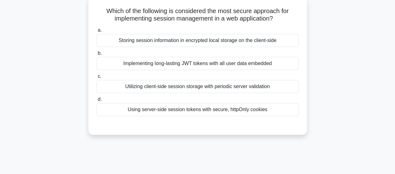
drag, startPoint x: 227, startPoint y: 19, endPoint x: 277, endPoint y: 18, distance: 50.3
click at [277, 18] on h5 "Which of the following is considered the most secure approach for implementing …" at bounding box center [198, 15] width 204 height 16
click at [127, 16] on h5 "Which of the following is considered the most secure approach for implementing …" at bounding box center [198, 15] width 204 height 16
click at [159, 108] on div "Using server-side session tokens with secure, httpOnly cookies" at bounding box center [197, 109] width 202 height 13
click at [96, 102] on input "d. Using server-side session tokens with secure, httpOnly cookies" at bounding box center [96, 100] width 0 height 4
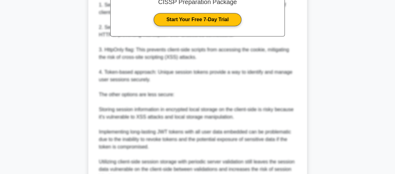
scroll to position [269, 0]
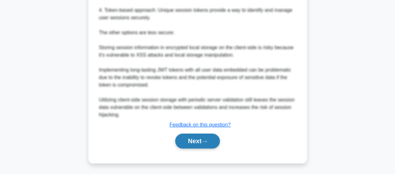
click at [196, 138] on button "Next" at bounding box center [197, 141] width 45 height 15
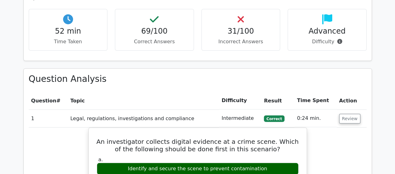
scroll to position [843, 0]
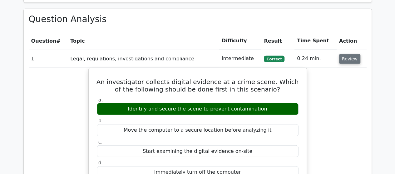
click at [339, 54] on button "Review" at bounding box center [349, 59] width 21 height 10
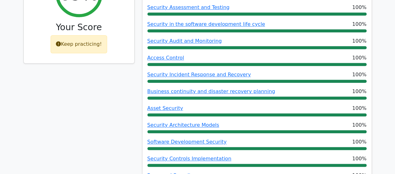
scroll to position [240, 0]
